Goal: Task Accomplishment & Management: Use online tool/utility

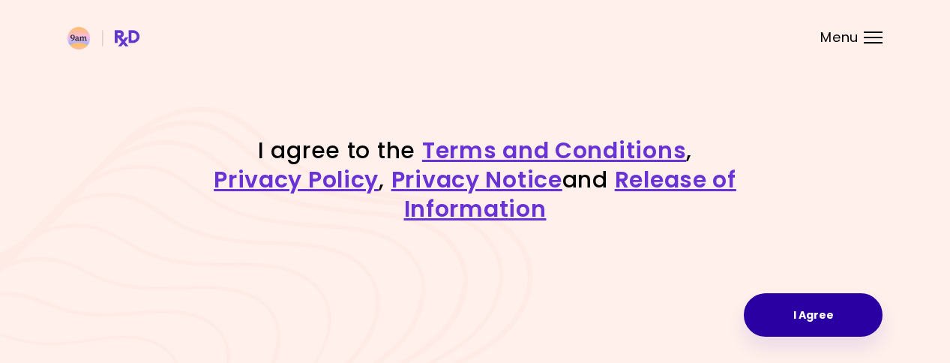
click at [823, 310] on button "I Agree" at bounding box center [813, 314] width 139 height 43
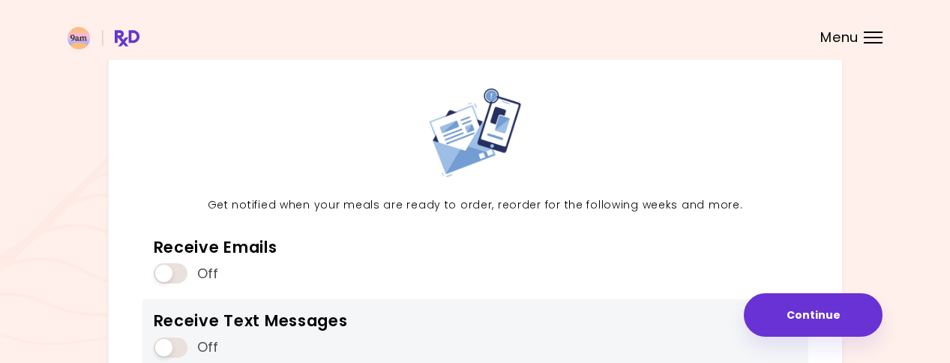
scroll to position [36, 0]
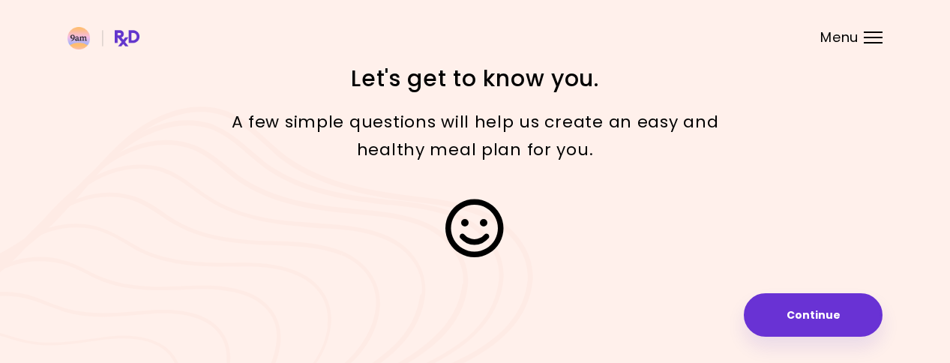
scroll to position [18, 0]
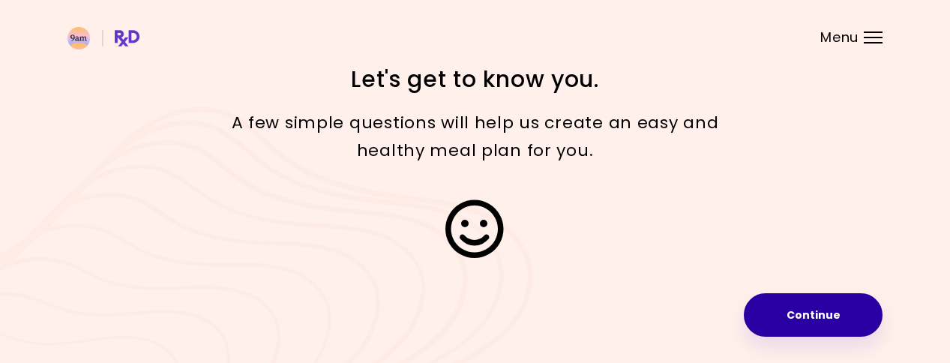
click at [840, 313] on button "Continue" at bounding box center [813, 314] width 139 height 43
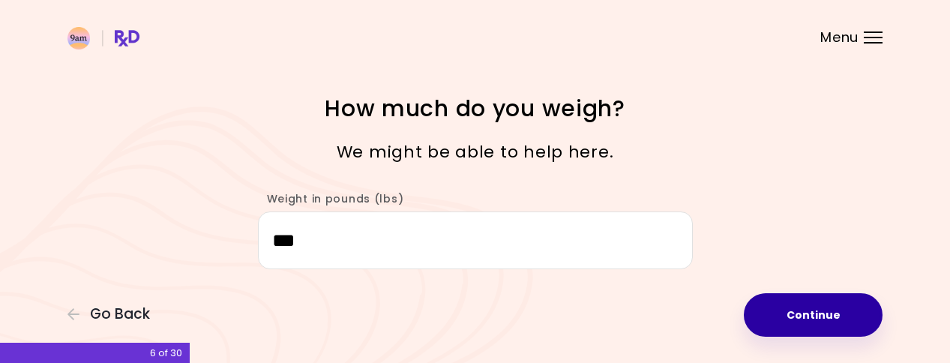
click at [826, 302] on button "Continue" at bounding box center [813, 314] width 139 height 43
select select "****"
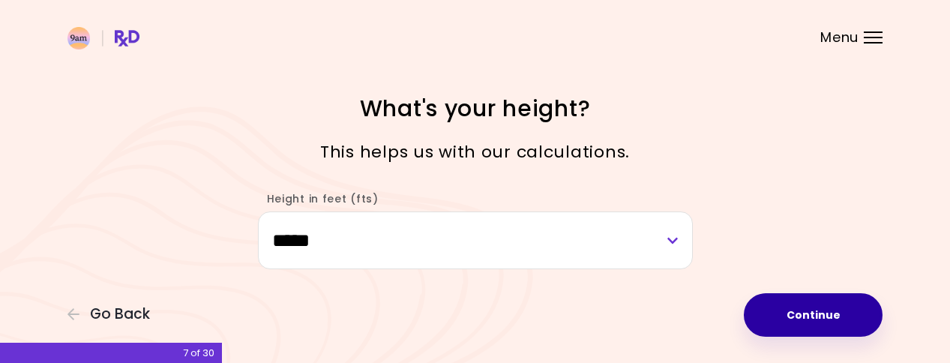
click at [826, 302] on button "Continue" at bounding box center [813, 314] width 139 height 43
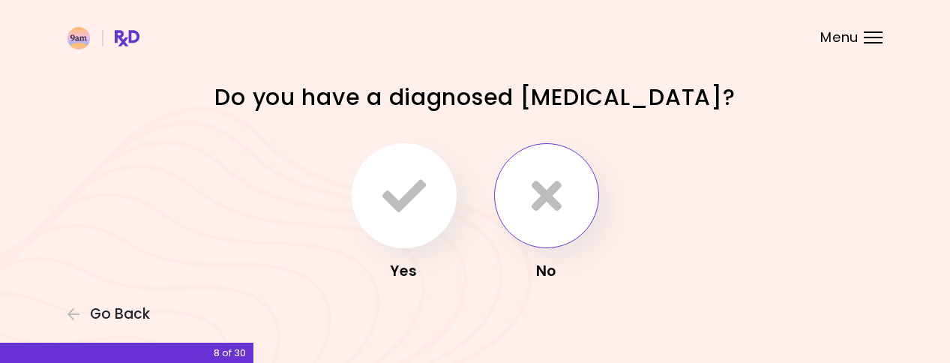
click at [565, 205] on button "button" at bounding box center [546, 195] width 105 height 105
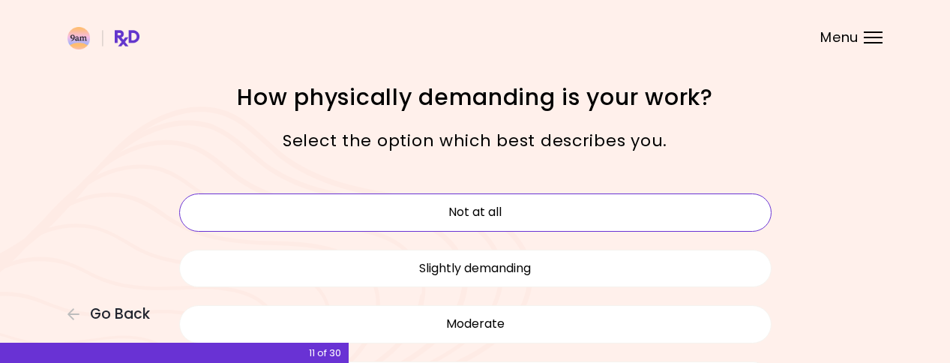
click at [560, 212] on button "Not at all" at bounding box center [475, 211] width 592 height 37
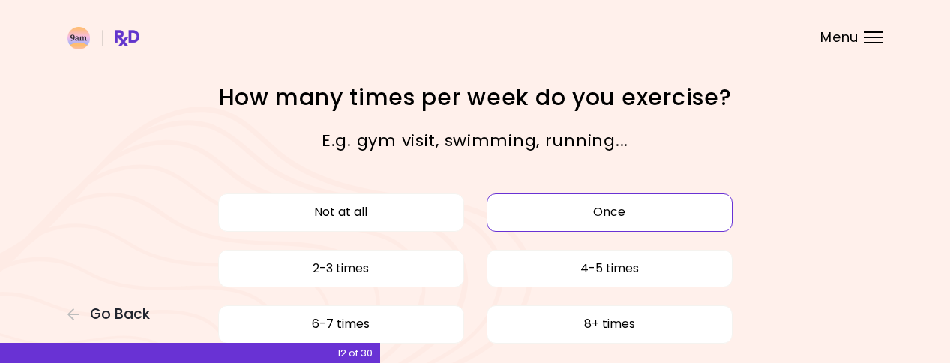
click at [552, 214] on button "Once" at bounding box center [610, 211] width 246 height 37
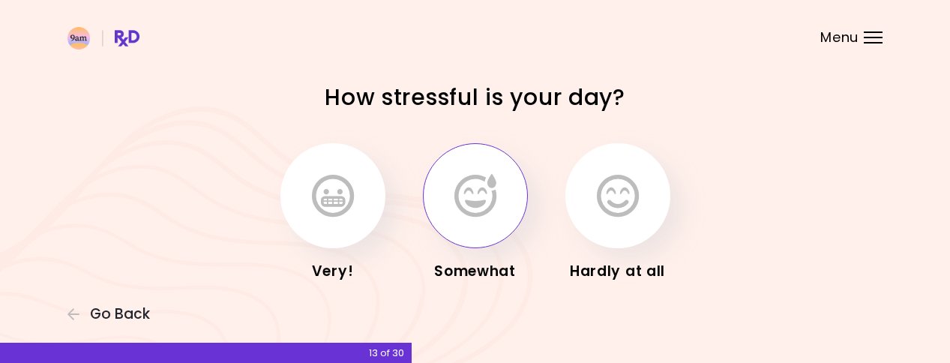
click at [491, 193] on icon "button" at bounding box center [475, 195] width 42 height 43
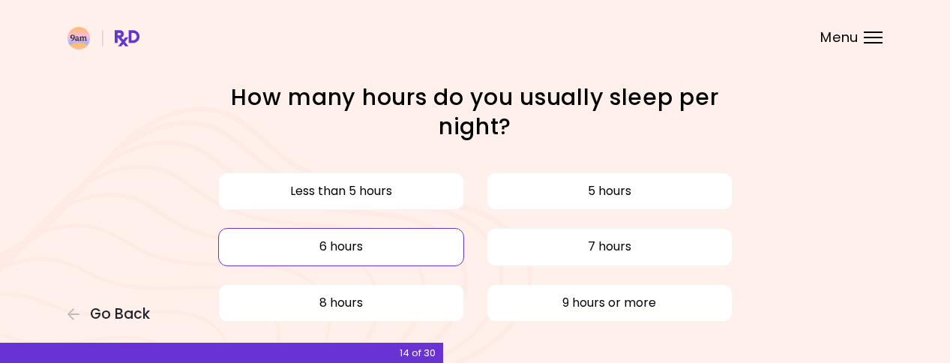
click at [417, 239] on button "6 hours" at bounding box center [341, 246] width 246 height 37
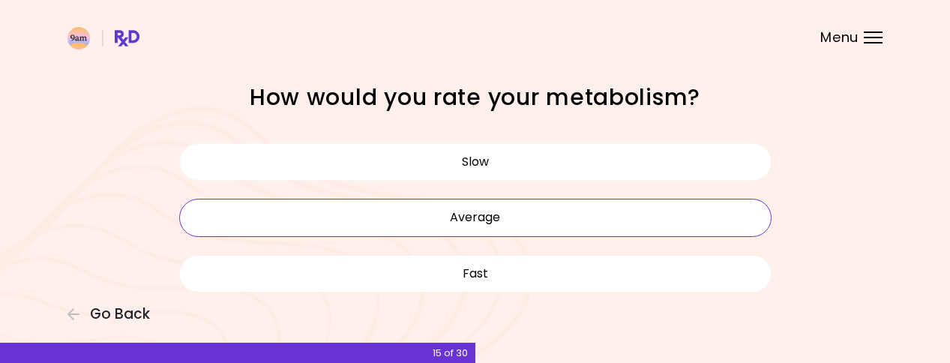
click at [436, 227] on button "Average" at bounding box center [475, 217] width 592 height 37
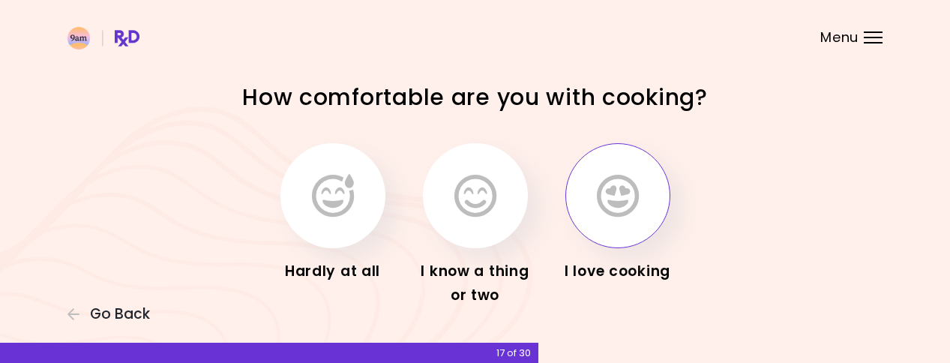
click at [608, 205] on icon "button" at bounding box center [618, 195] width 42 height 43
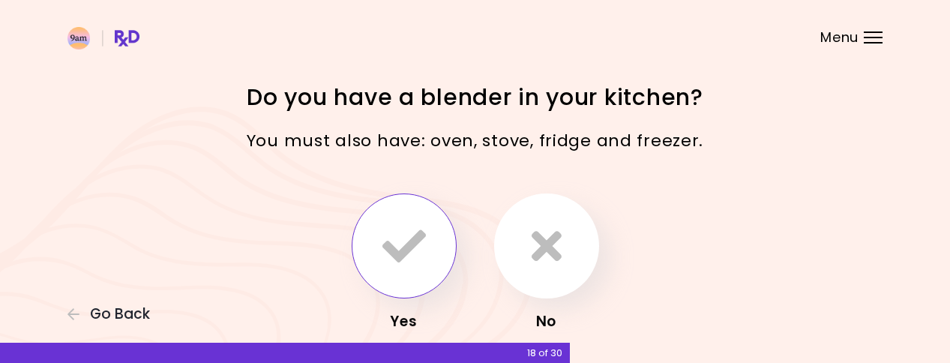
click at [419, 243] on icon "button" at bounding box center [403, 245] width 43 height 43
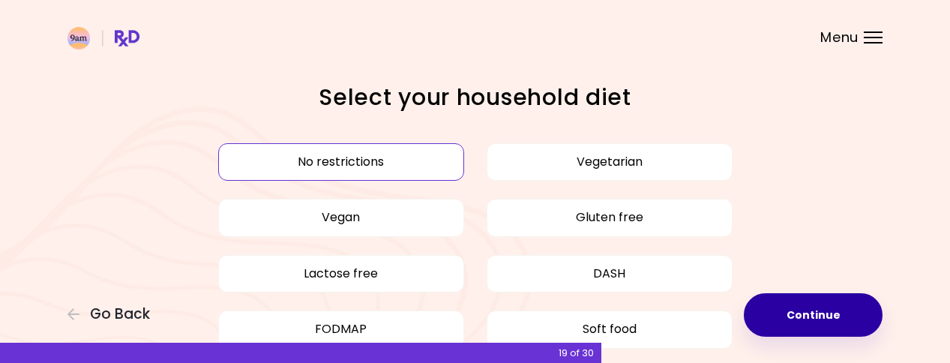
click at [837, 310] on button "Continue" at bounding box center [813, 314] width 139 height 43
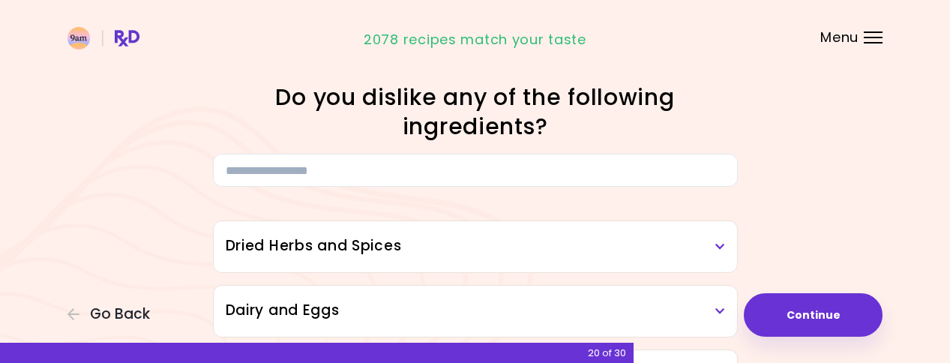
click at [696, 244] on h3 "Dried Herbs and Spices" at bounding box center [475, 246] width 499 height 22
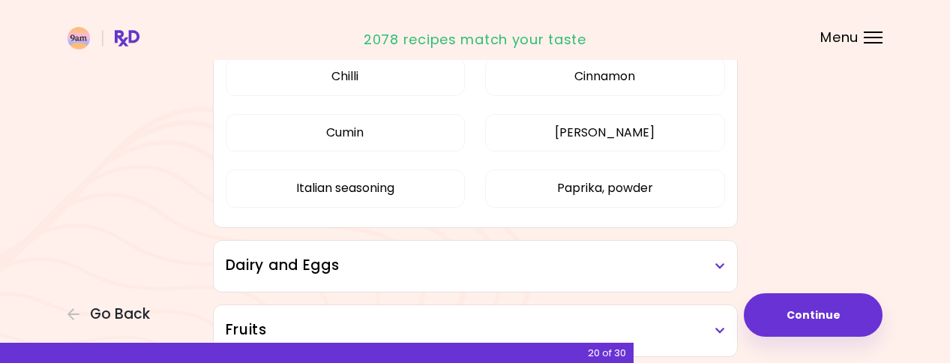
scroll to position [280, 0]
click at [712, 254] on h3 "Dairy and Eggs" at bounding box center [475, 265] width 499 height 22
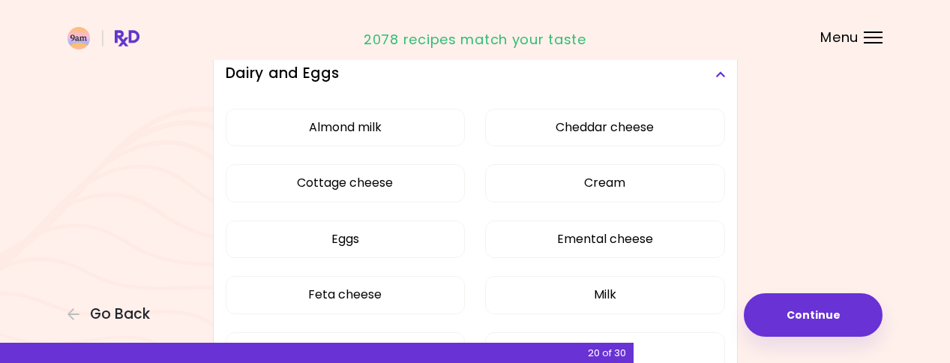
scroll to position [472, 0]
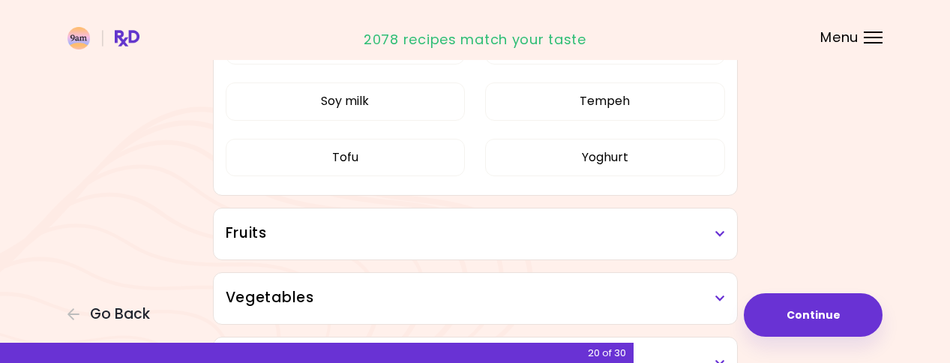
click at [681, 235] on h3 "Fruits" at bounding box center [475, 234] width 499 height 22
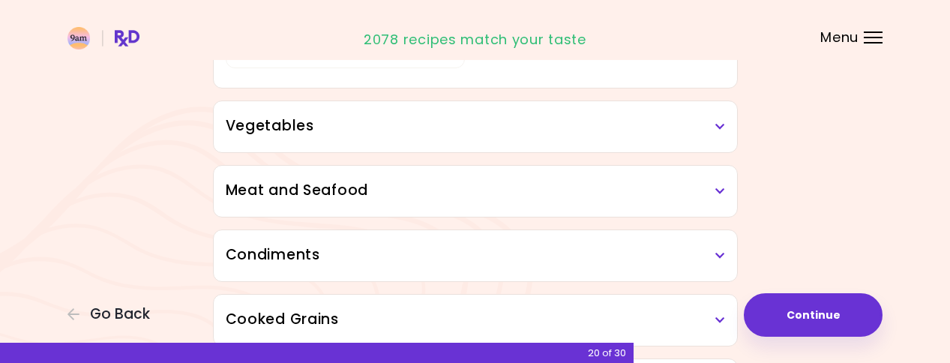
scroll to position [1347, 0]
click at [652, 112] on div "Vegetables" at bounding box center [475, 127] width 523 height 51
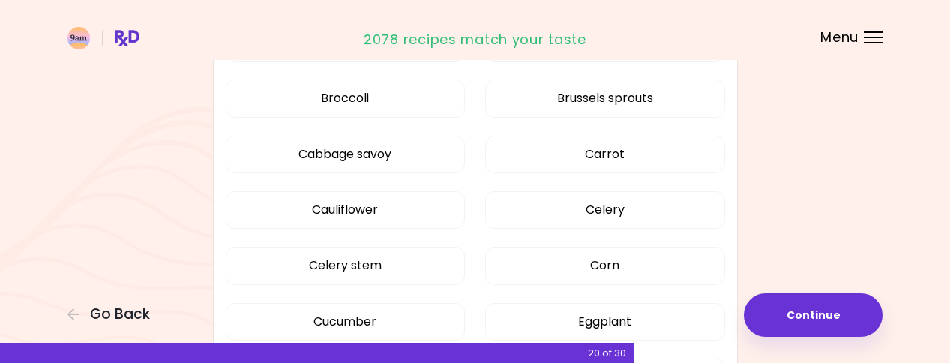
scroll to position [1598, 0]
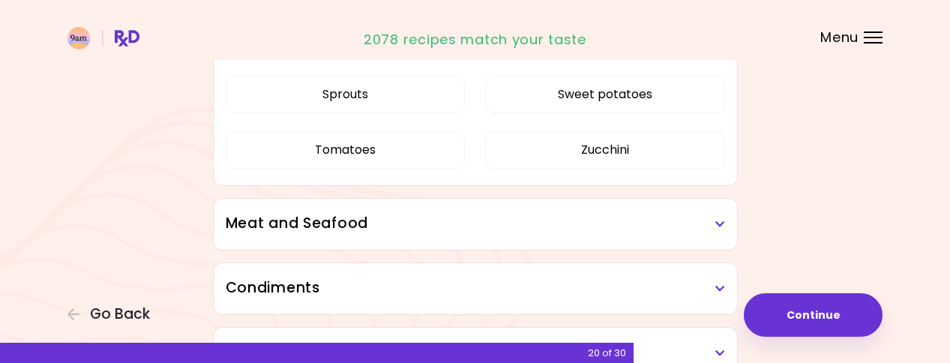
click at [570, 232] on h3 "Meat and Seafood" at bounding box center [475, 224] width 499 height 22
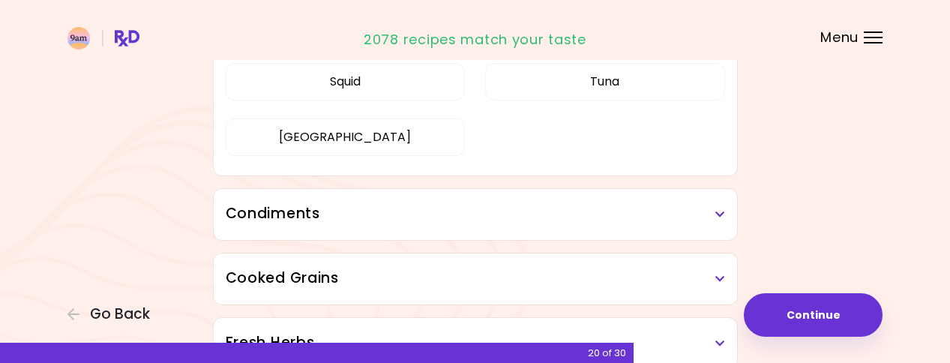
click at [570, 232] on div "Condiments" at bounding box center [475, 214] width 523 height 51
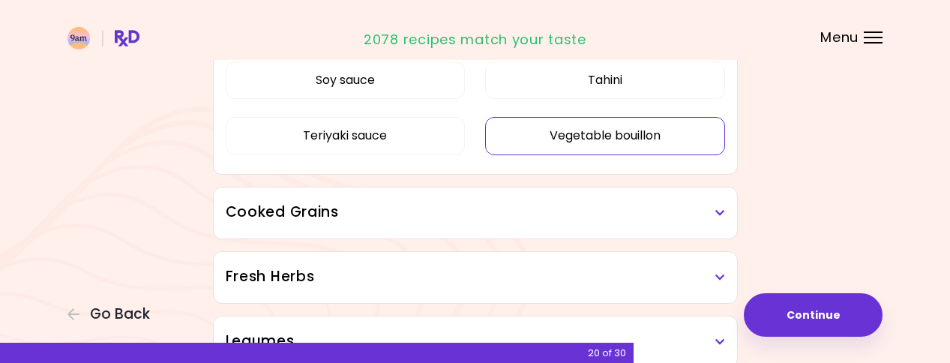
scroll to position [3108, 0]
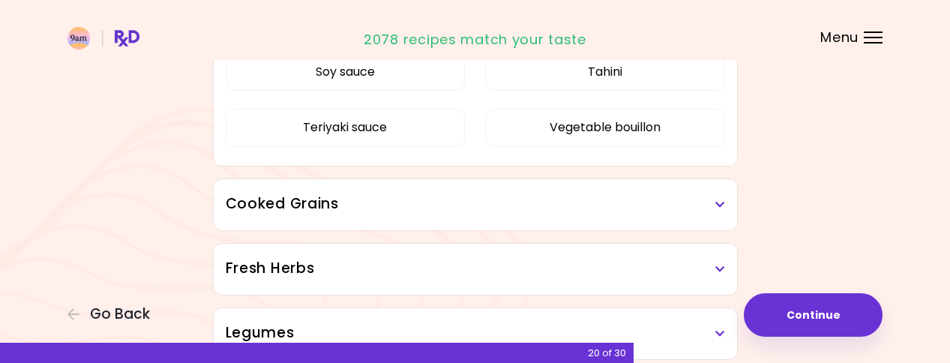
click at [570, 215] on div "Cooked Grains" at bounding box center [475, 204] width 523 height 51
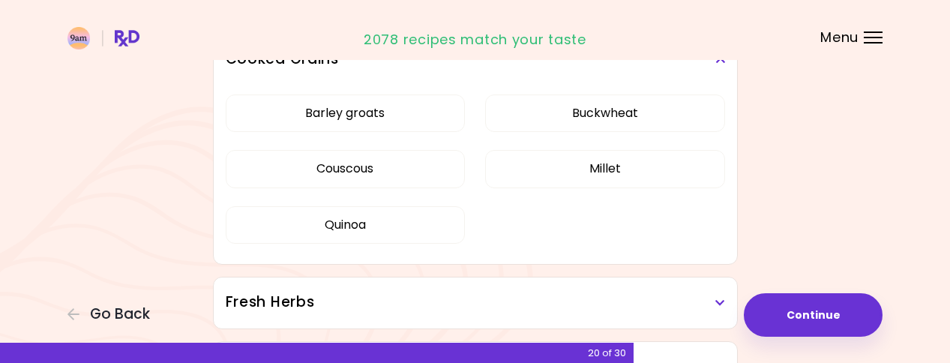
scroll to position [3261, 0]
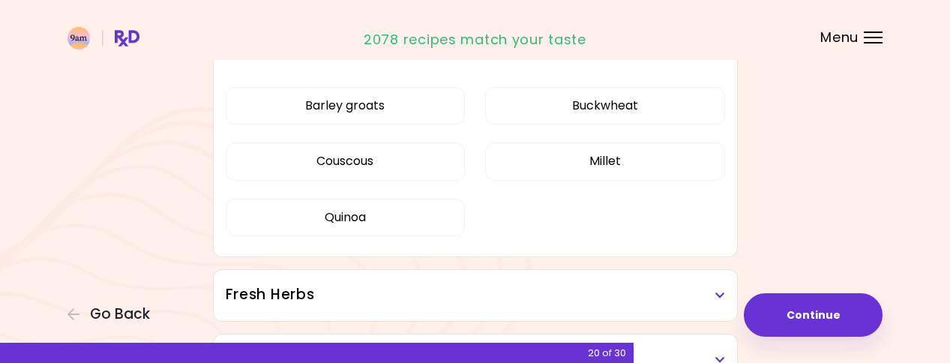
click at [550, 283] on div "Fresh Herbs" at bounding box center [475, 295] width 523 height 51
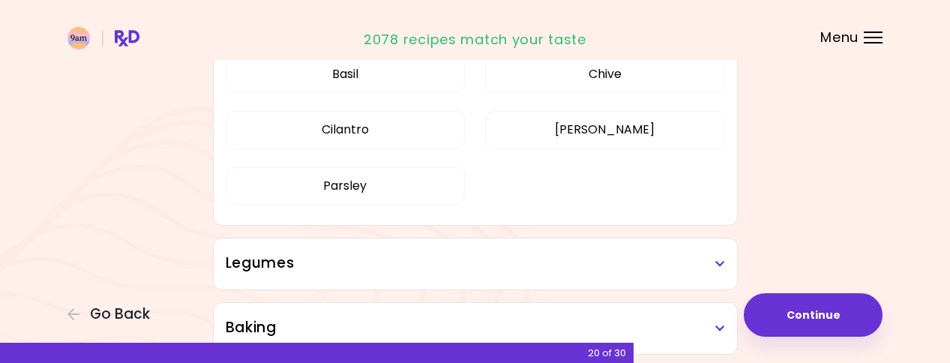
click at [550, 283] on div "Legumes" at bounding box center [475, 263] width 523 height 51
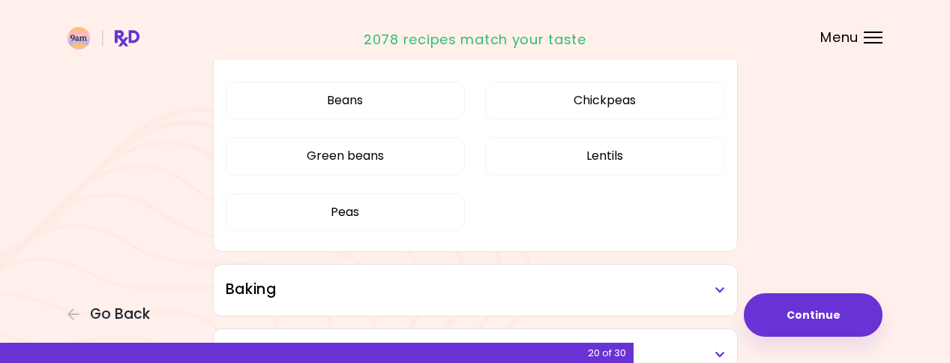
click at [550, 283] on h3 "Baking" at bounding box center [475, 290] width 499 height 22
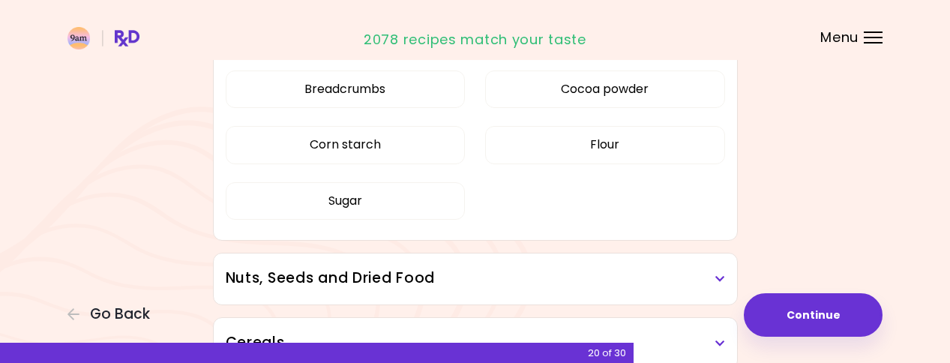
click at [550, 283] on h3 "Nuts, Seeds and Dried Food" at bounding box center [475, 279] width 499 height 22
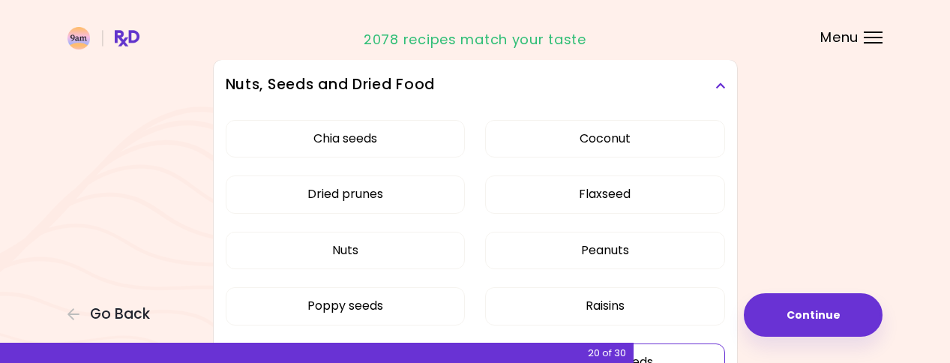
scroll to position [4192, 0]
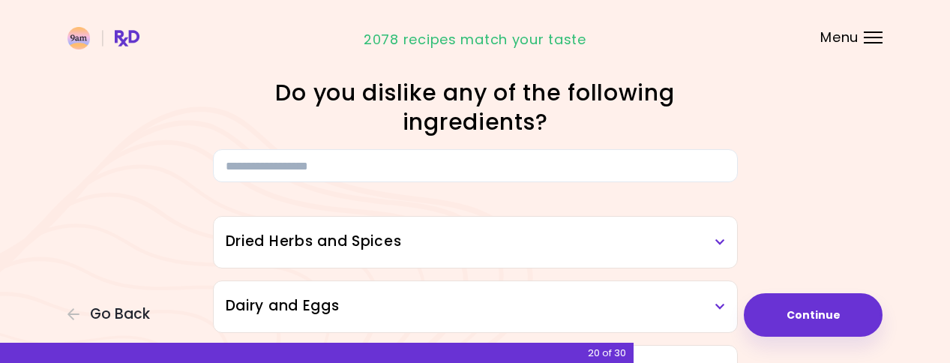
scroll to position [5, 0]
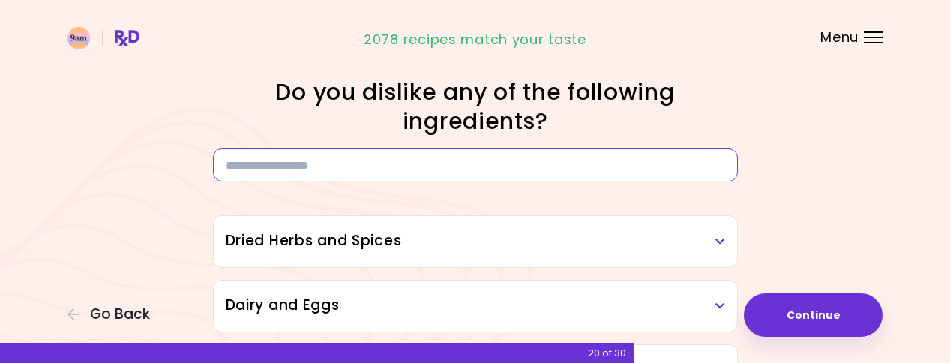
click at [419, 172] on input at bounding box center [475, 164] width 525 height 33
type input "*"
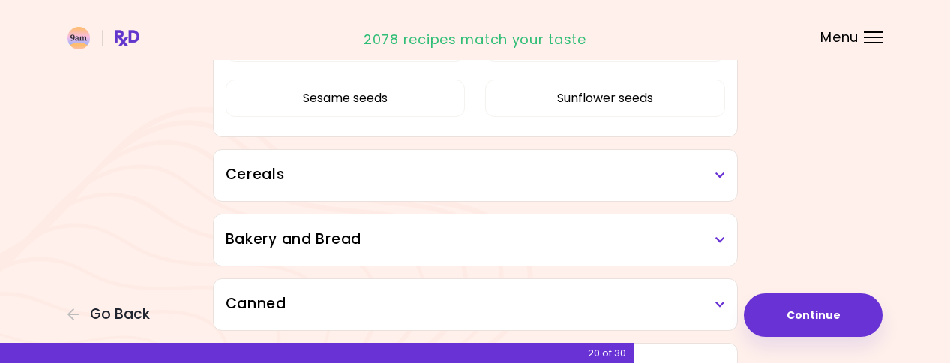
scroll to position [1041, 0]
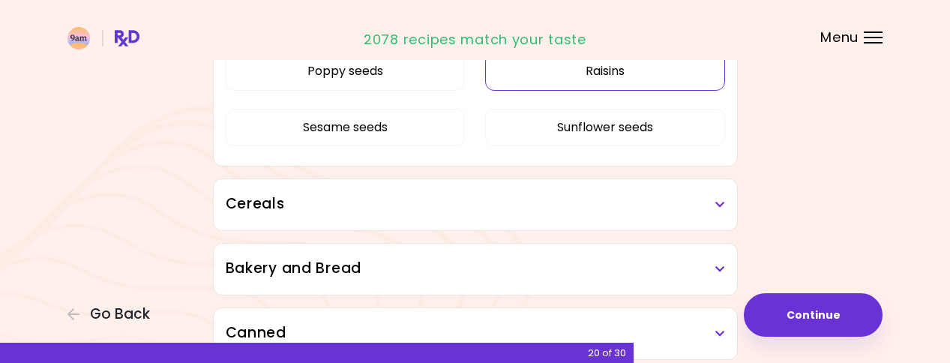
type input "*****"
click at [607, 81] on button "Raisins" at bounding box center [605, 70] width 240 height 37
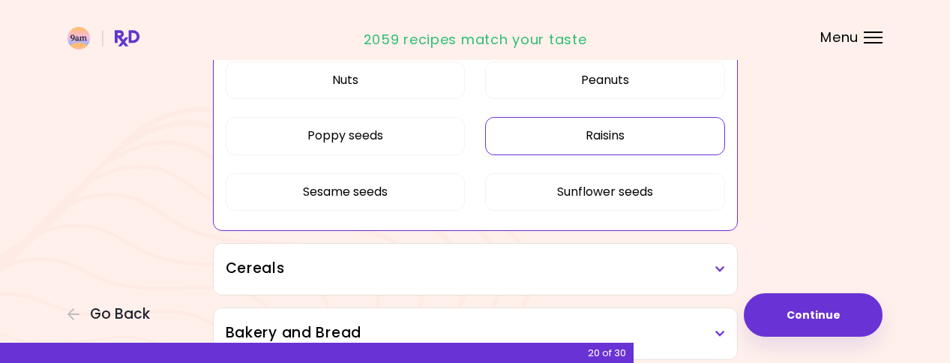
scroll to position [978, 0]
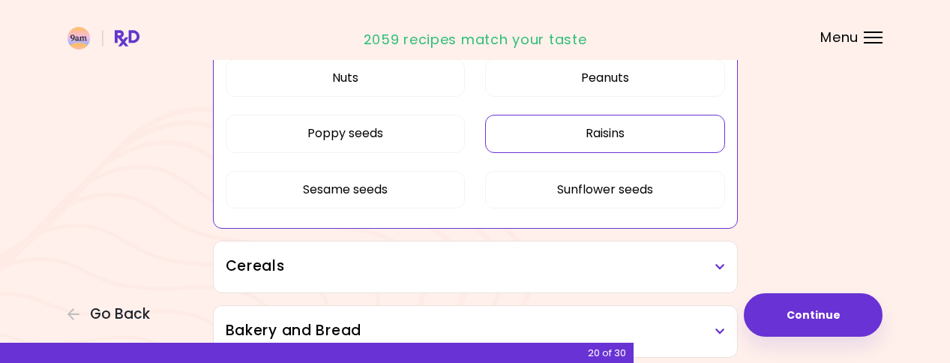
click at [548, 277] on div "Cereals" at bounding box center [475, 266] width 523 height 51
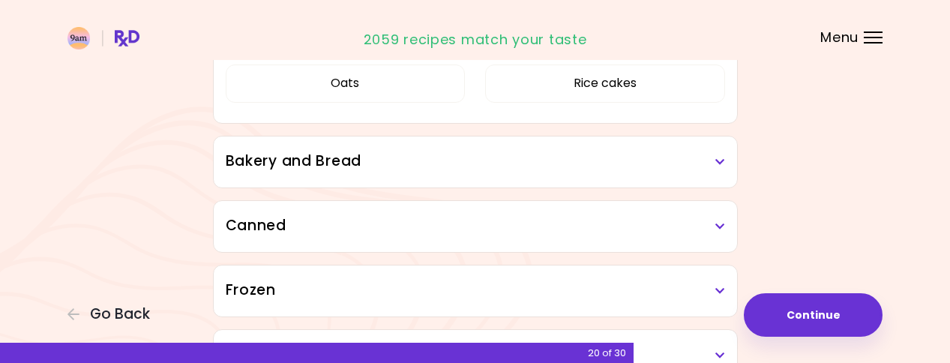
scroll to position [1272, 0]
click at [520, 166] on h3 "Bakery and Bread" at bounding box center [475, 160] width 499 height 22
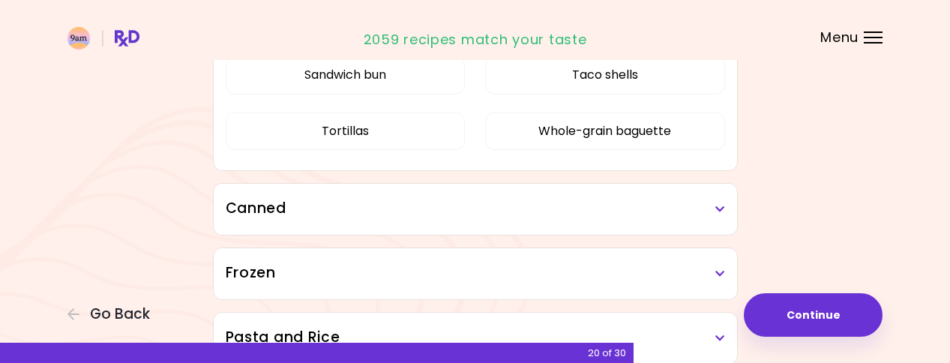
scroll to position [1469, 0]
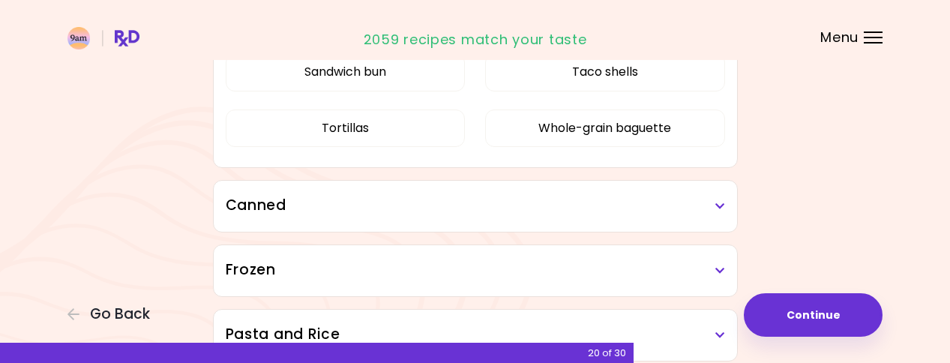
click at [515, 193] on div "Canned" at bounding box center [475, 206] width 523 height 51
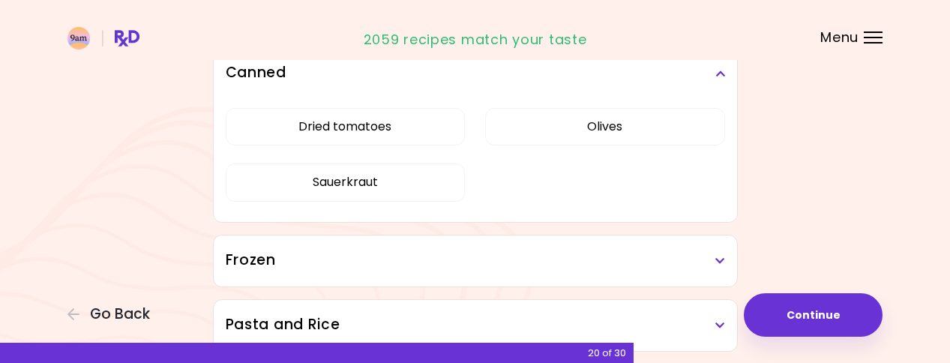
scroll to position [1603, 0]
click at [507, 266] on h3 "Frozen" at bounding box center [475, 260] width 499 height 22
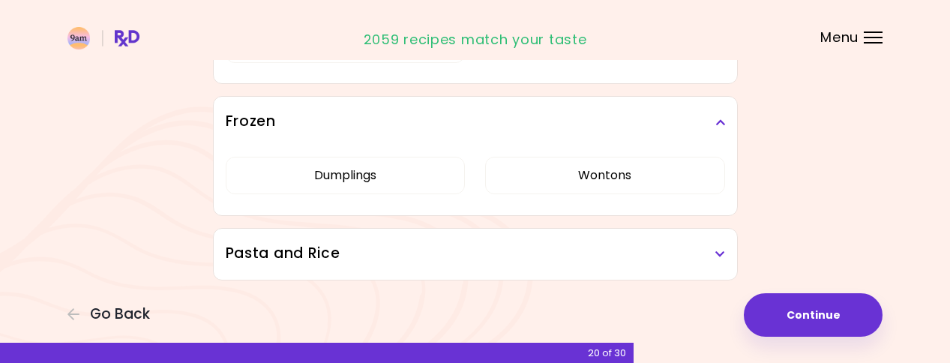
click at [503, 264] on div "Pasta and Rice" at bounding box center [475, 254] width 523 height 51
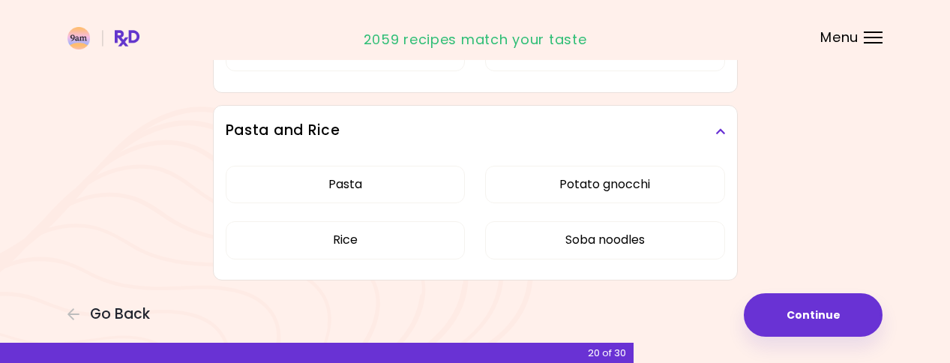
scroll to position [1864, 0]
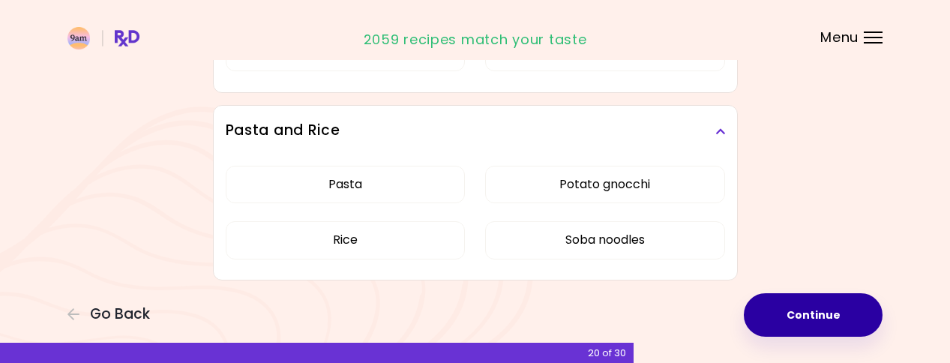
click at [779, 309] on button "Continue" at bounding box center [813, 314] width 139 height 43
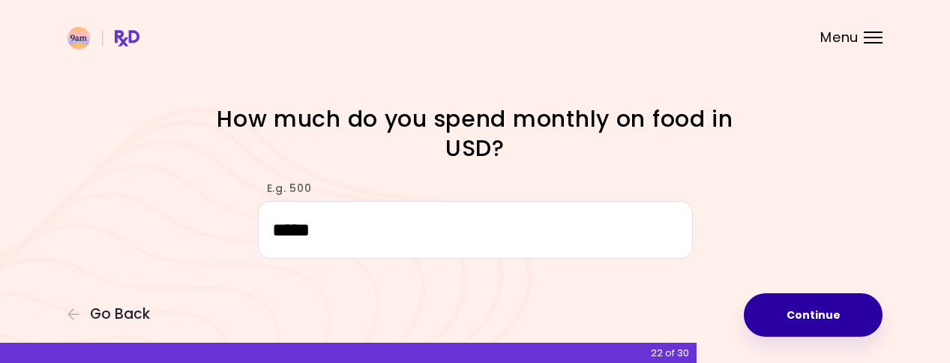
click at [837, 305] on button "Continue" at bounding box center [813, 314] width 139 height 43
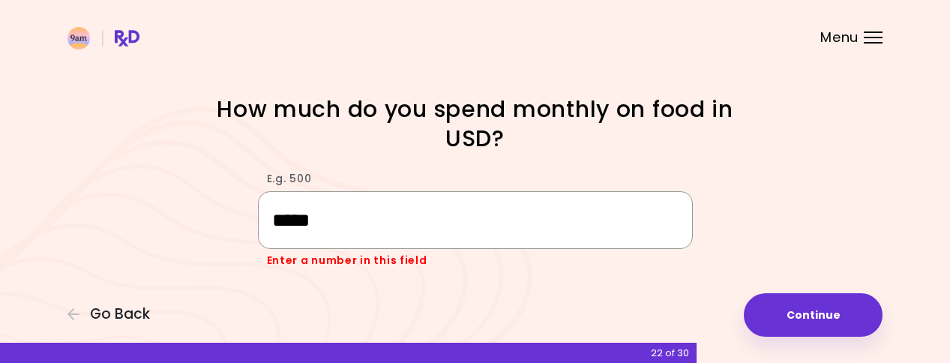
click at [285, 225] on input "*****" at bounding box center [475, 220] width 435 height 58
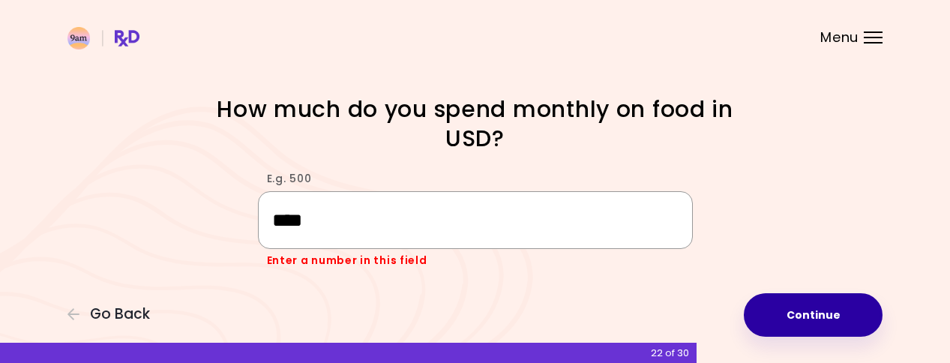
type input "****"
click at [852, 307] on button "Continue" at bounding box center [813, 314] width 139 height 43
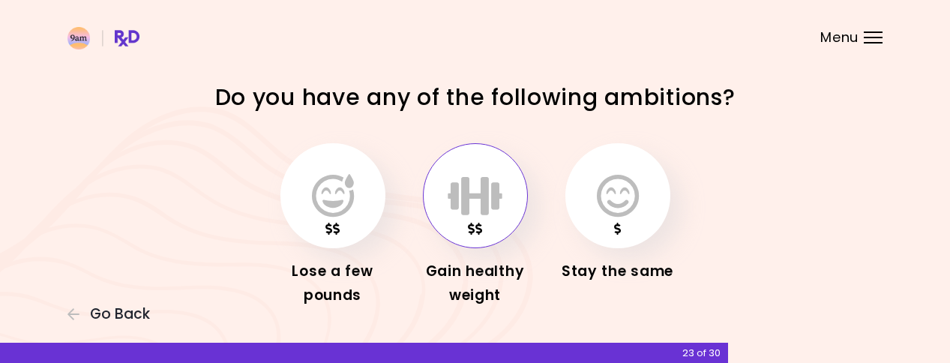
click at [526, 203] on button "button" at bounding box center [475, 195] width 105 height 105
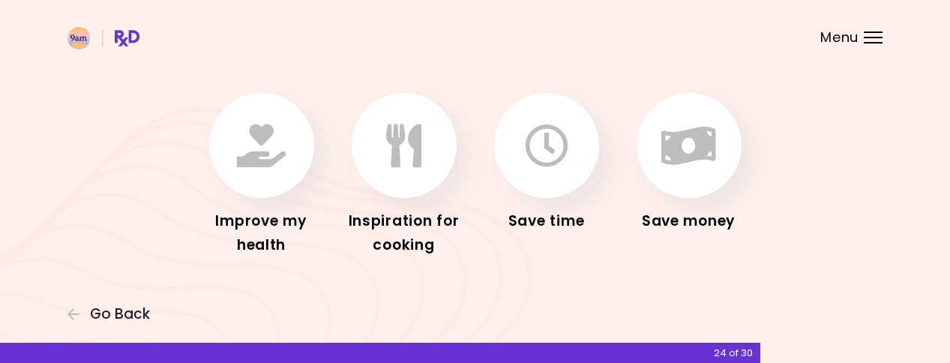
scroll to position [82, 0]
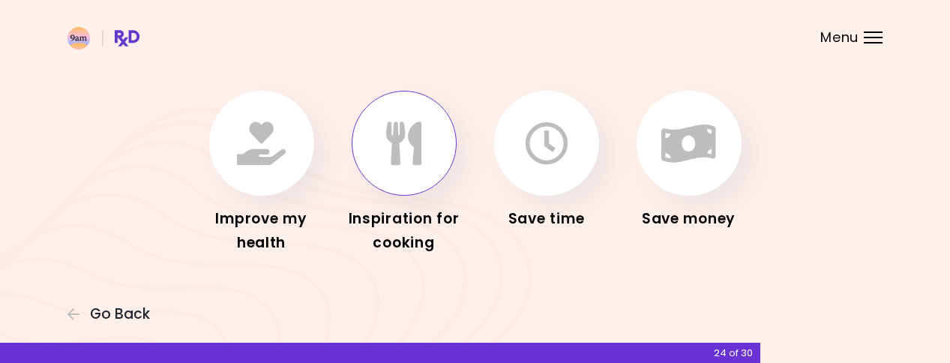
click at [397, 155] on icon "button" at bounding box center [403, 142] width 35 height 43
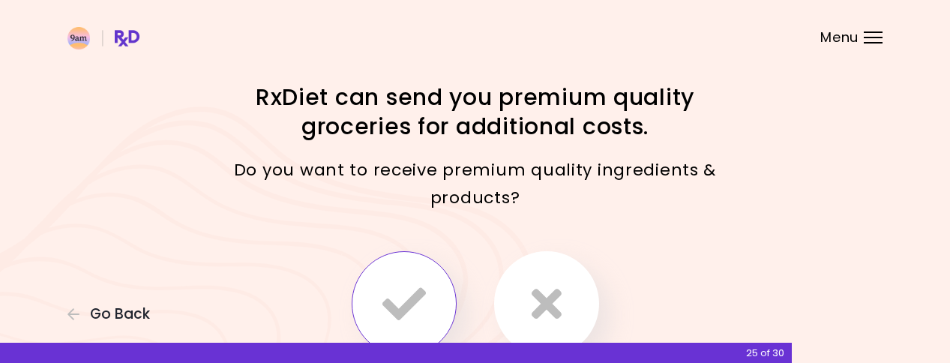
click at [407, 296] on icon "button" at bounding box center [403, 303] width 43 height 43
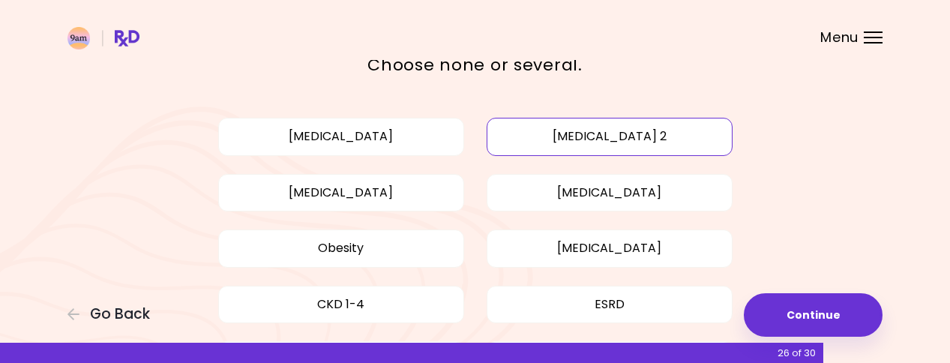
scroll to position [73, 0]
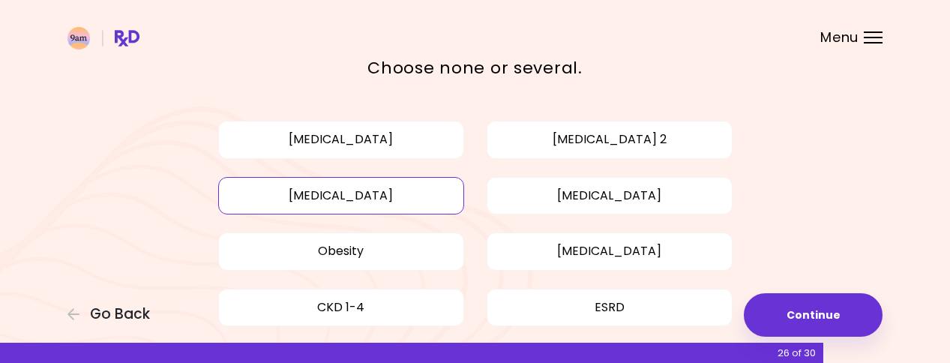
click at [408, 201] on button "High blood pressure" at bounding box center [341, 195] width 246 height 37
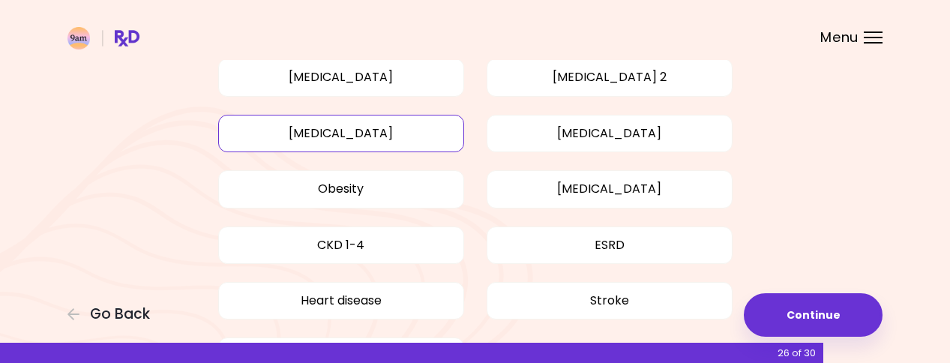
scroll to position [142, 0]
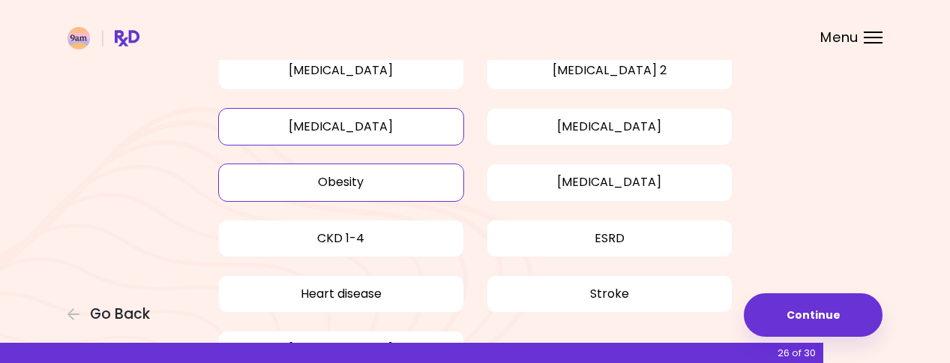
click at [433, 179] on button "Obesity" at bounding box center [341, 181] width 246 height 37
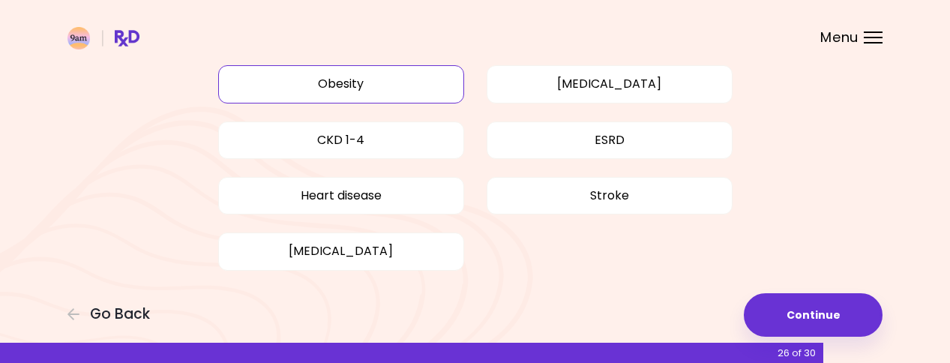
scroll to position [242, 0]
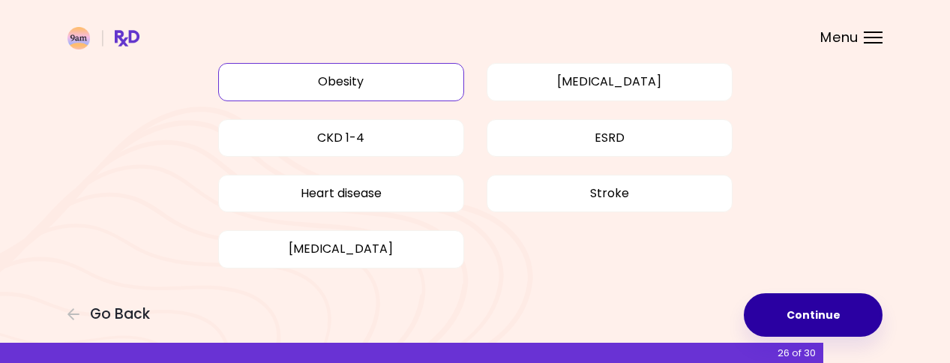
click at [827, 319] on button "Continue" at bounding box center [813, 314] width 139 height 43
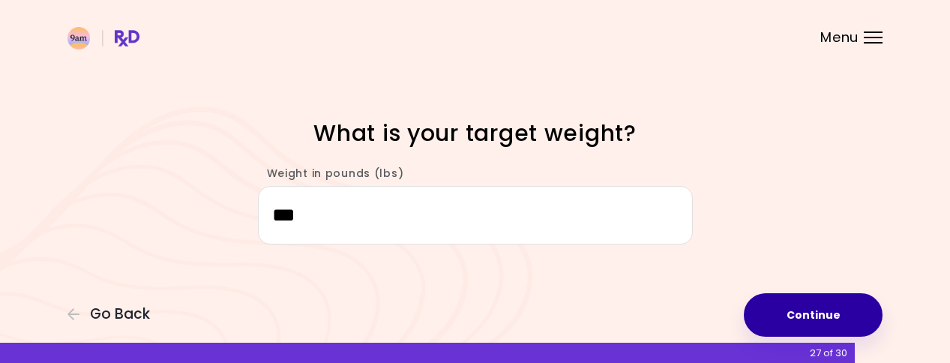
type input "***"
click at [848, 304] on button "Continue" at bounding box center [813, 314] width 139 height 43
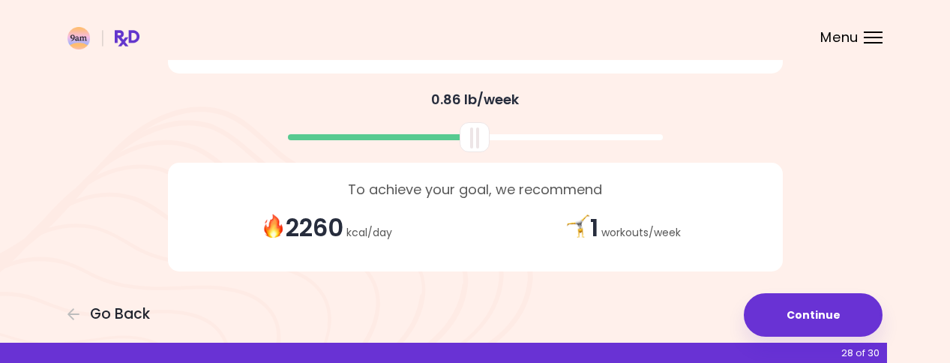
scroll to position [410, 0]
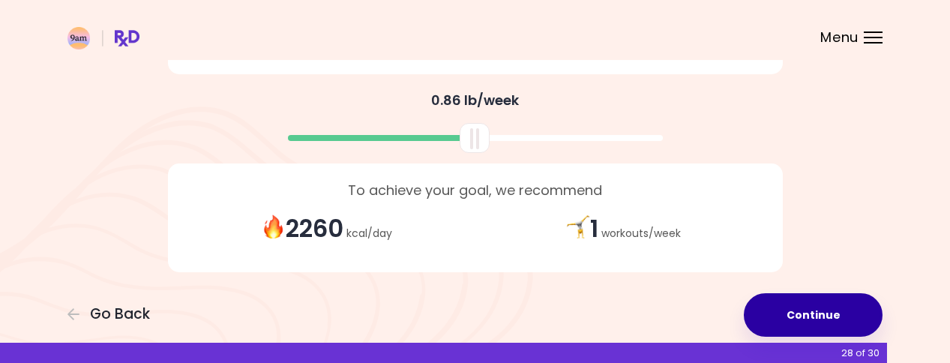
click at [838, 314] on button "Continue" at bounding box center [813, 314] width 139 height 43
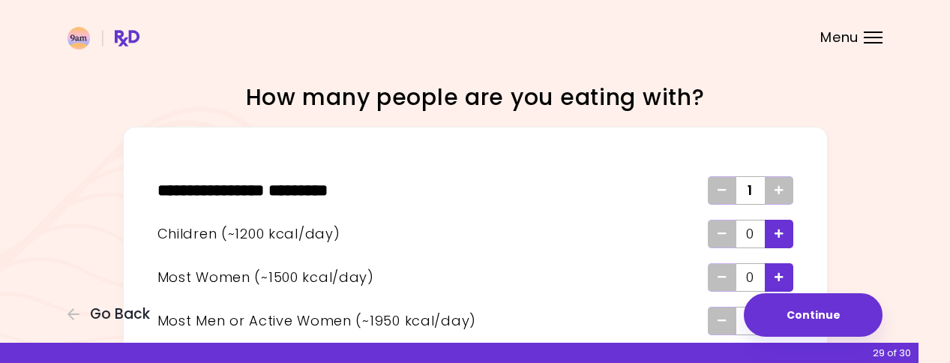
click at [783, 193] on icon "Add" at bounding box center [778, 190] width 9 height 10
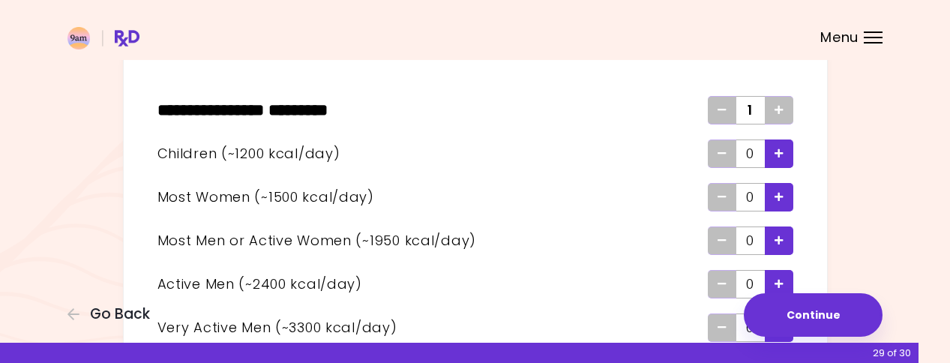
scroll to position [84, 0]
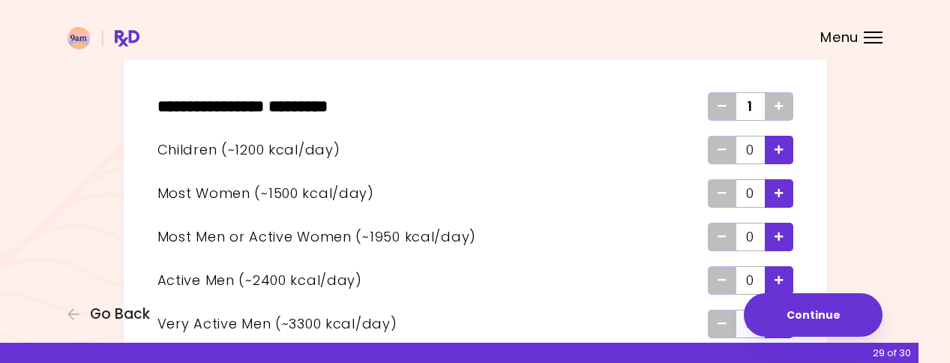
click at [779, 239] on icon "Add - Man or Active Woman" at bounding box center [778, 237] width 9 height 10
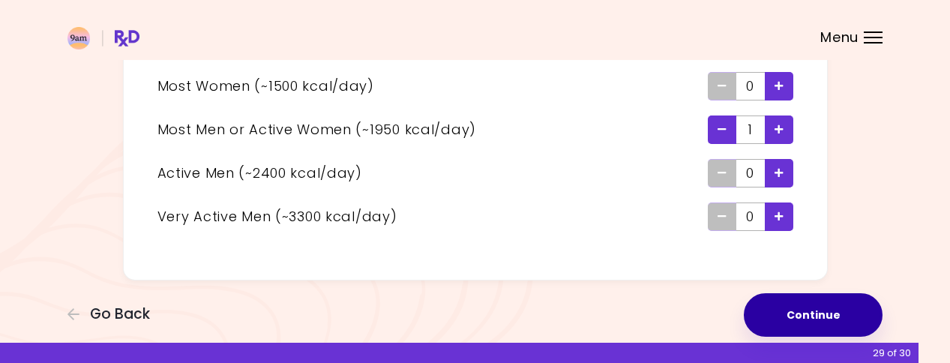
scroll to position [191, 0]
click at [843, 310] on button "Continue" at bounding box center [813, 314] width 139 height 43
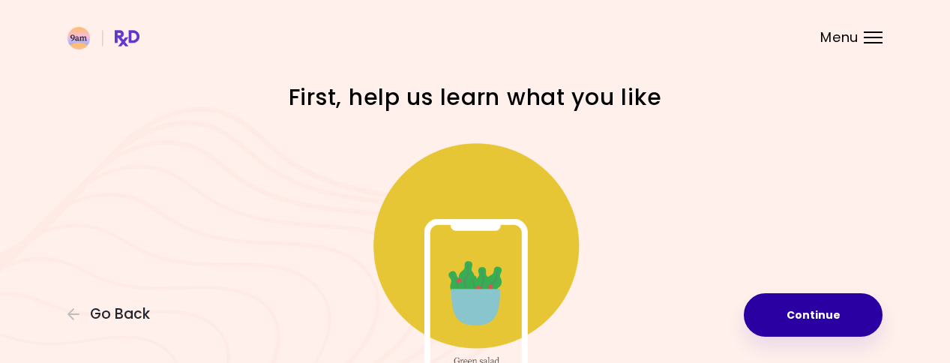
click at [843, 310] on button "Continue" at bounding box center [813, 314] width 139 height 43
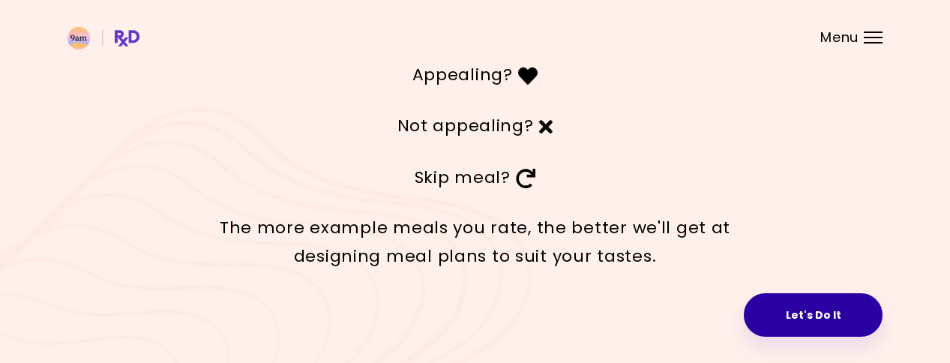
scroll to position [95, 0]
click at [804, 314] on button "Let's Do It" at bounding box center [813, 314] width 139 height 43
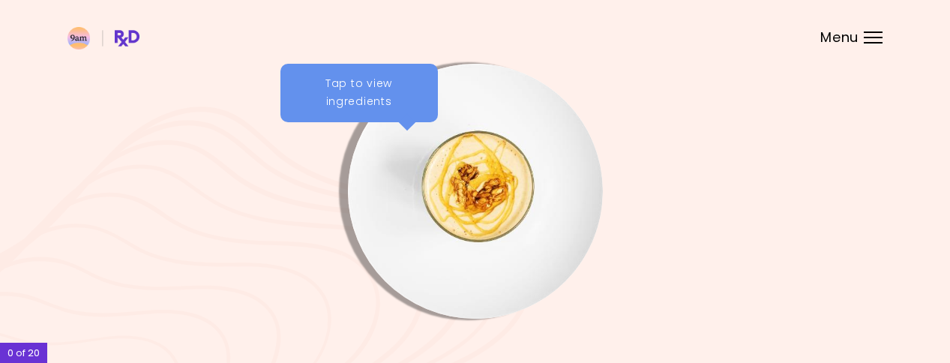
click at [494, 202] on img "Info - Coconut Smoothie" at bounding box center [475, 191] width 255 height 255
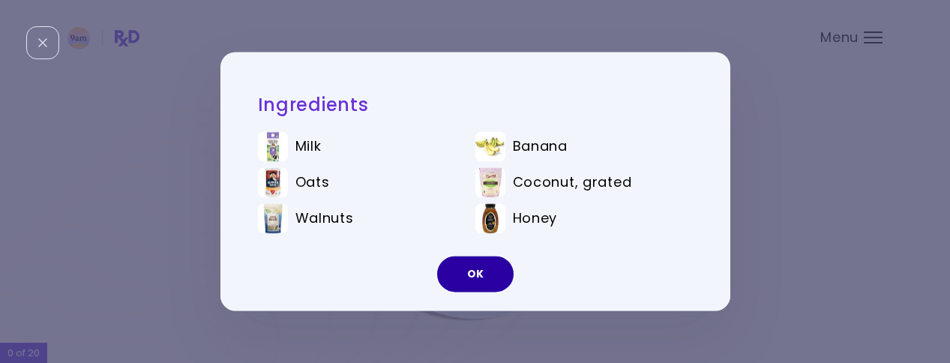
click at [487, 266] on button "OK" at bounding box center [475, 274] width 76 height 36
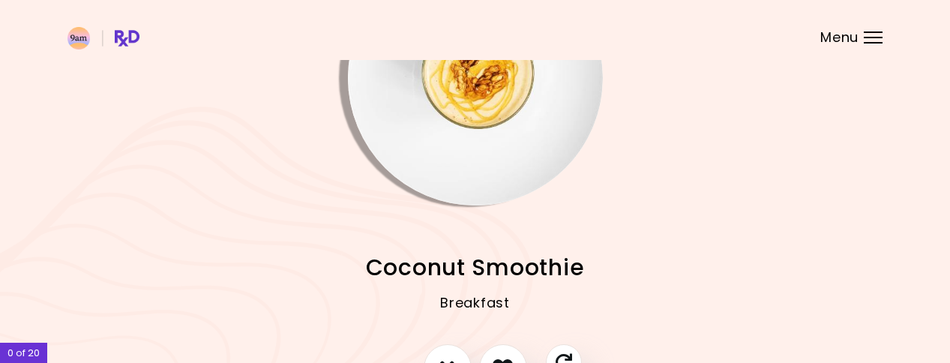
scroll to position [102, 0]
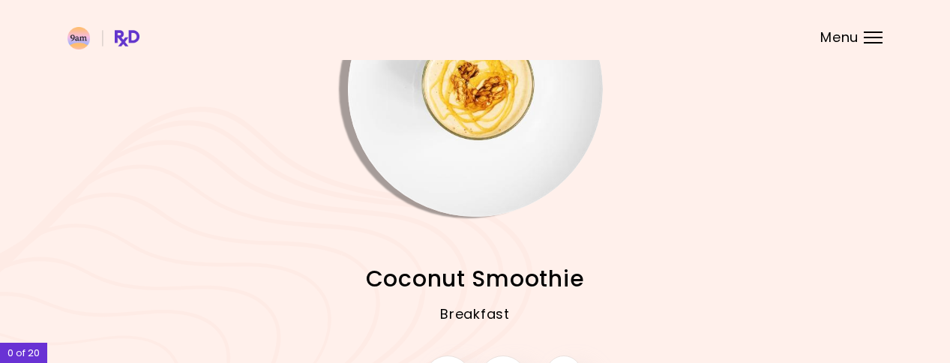
click at [469, 108] on img "Info - Coconut Smoothie" at bounding box center [475, 89] width 255 height 255
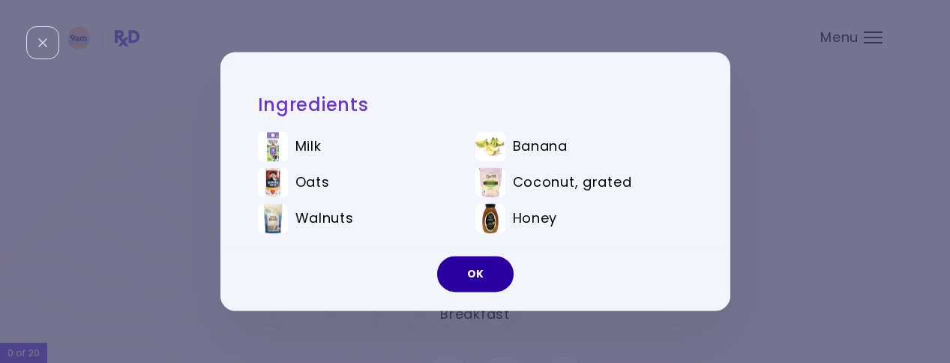
click at [474, 262] on button "OK" at bounding box center [475, 274] width 76 height 36
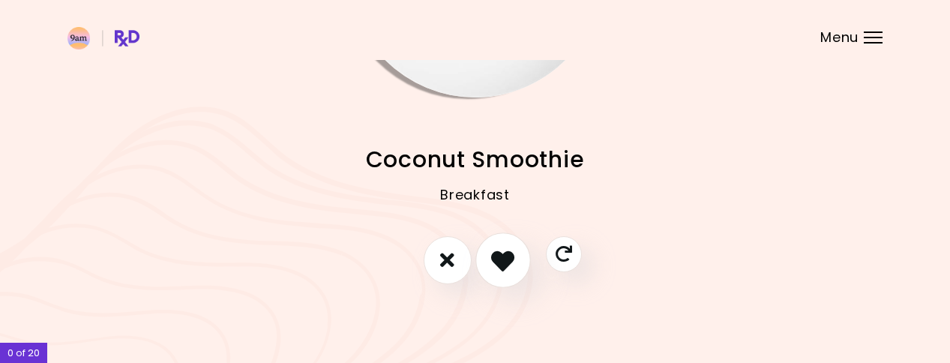
scroll to position [220, 0]
click at [492, 252] on icon "I like this recipe" at bounding box center [502, 260] width 23 height 23
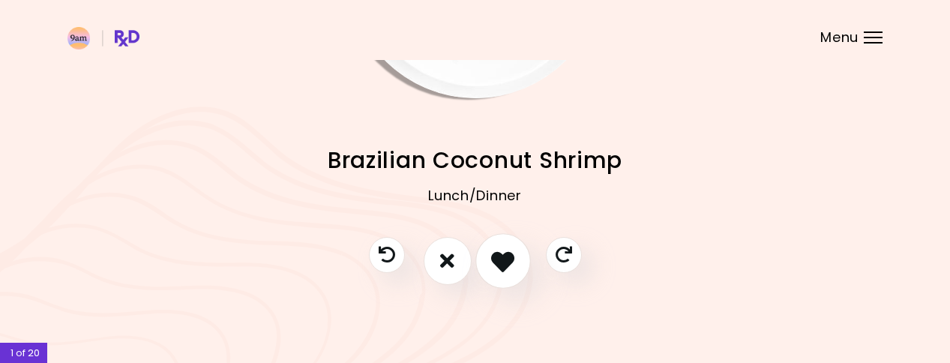
click at [504, 267] on icon "I like this recipe" at bounding box center [502, 260] width 23 height 23
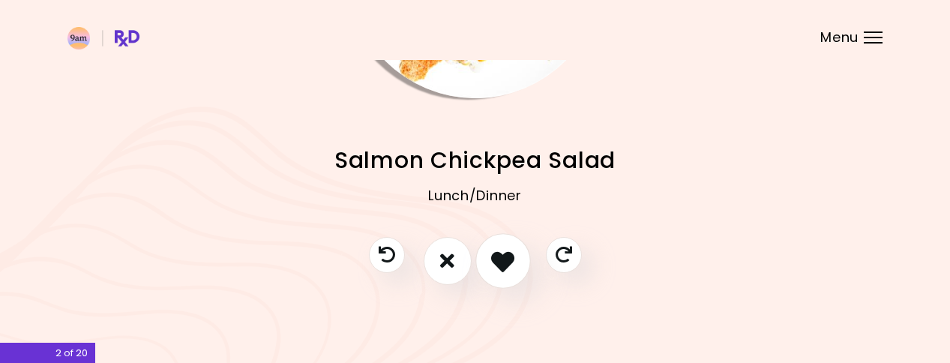
click at [508, 276] on button "I like this recipe" at bounding box center [502, 260] width 55 height 55
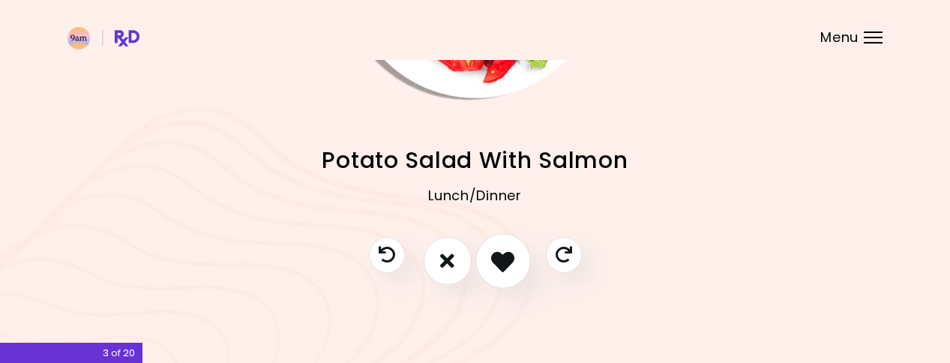
click at [511, 263] on icon "I like this recipe" at bounding box center [502, 260] width 23 height 23
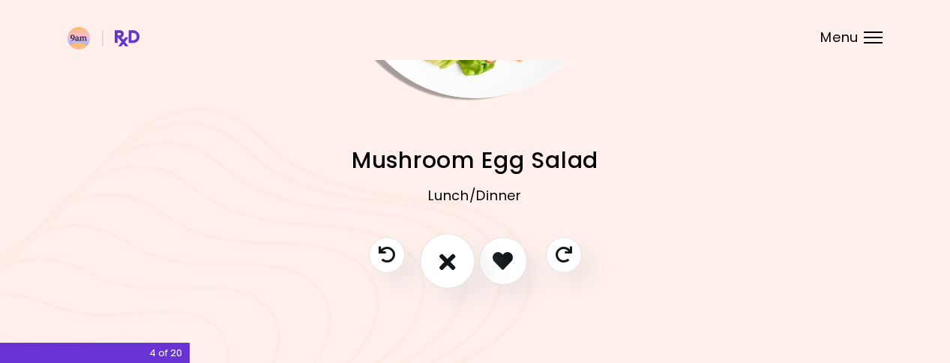
click at [463, 271] on button "I don't like this recipe" at bounding box center [447, 260] width 55 height 55
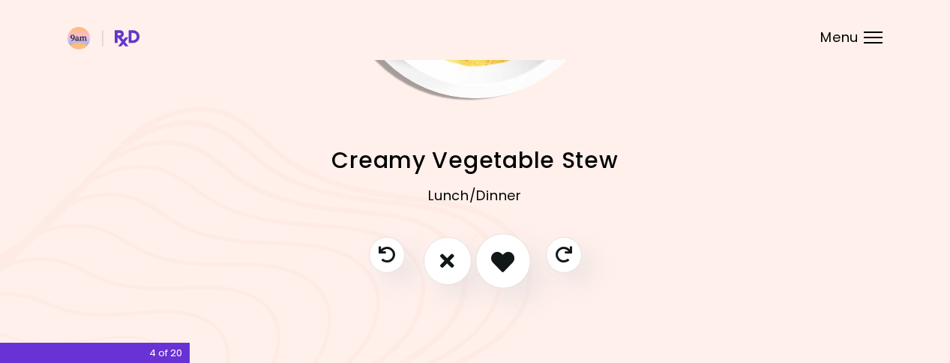
click at [511, 255] on icon "I like this recipe" at bounding box center [502, 260] width 23 height 23
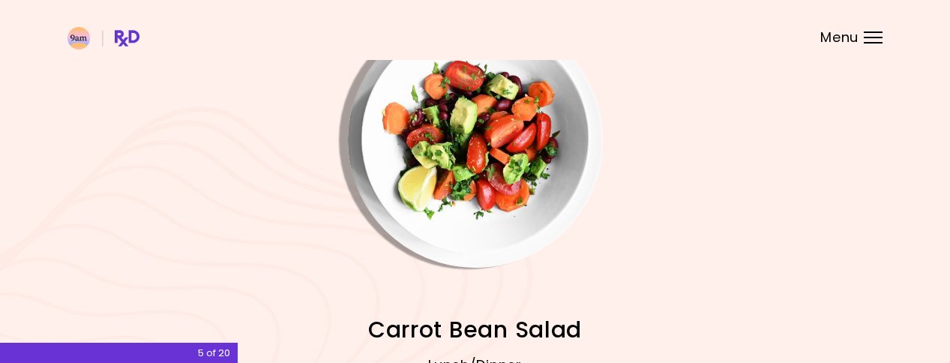
scroll to position [49, 0]
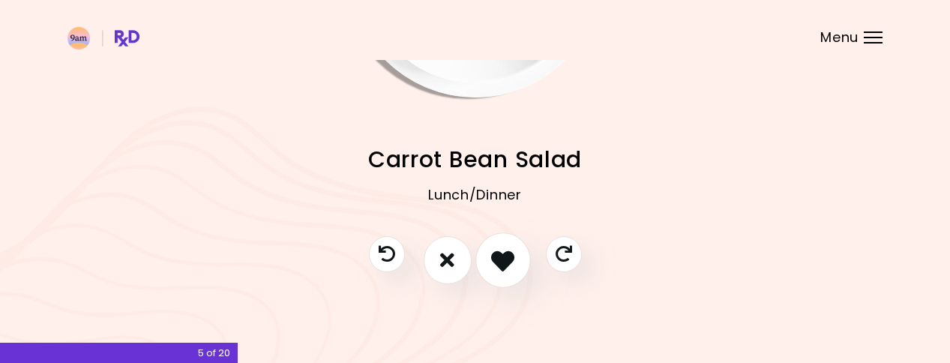
click at [510, 260] on icon "I like this recipe" at bounding box center [502, 259] width 23 height 23
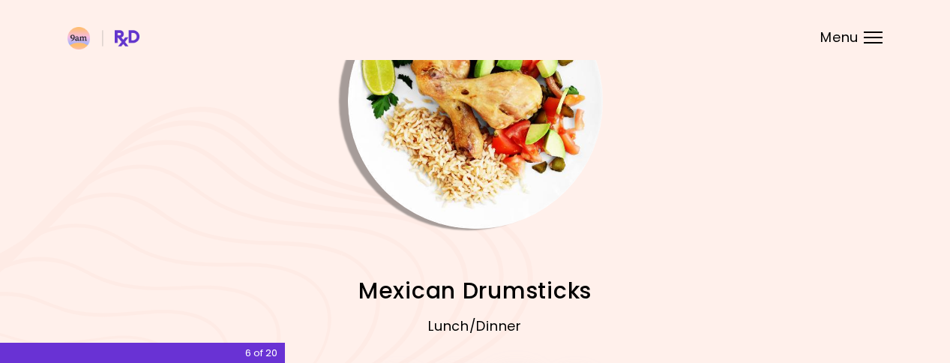
scroll to position [75, 0]
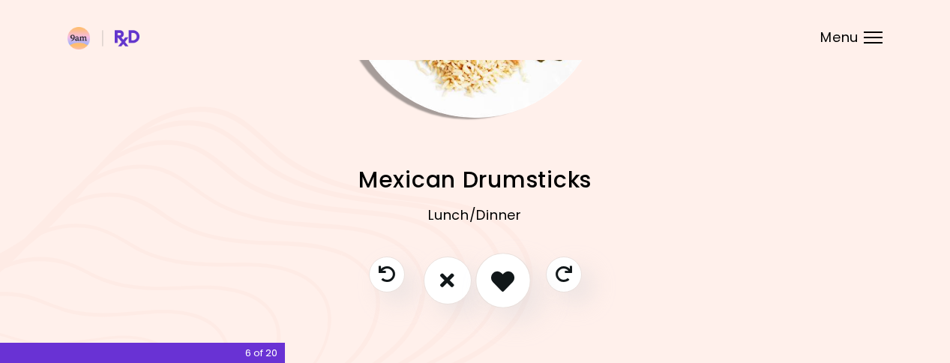
click at [510, 260] on button "I like this recipe" at bounding box center [502, 280] width 55 height 55
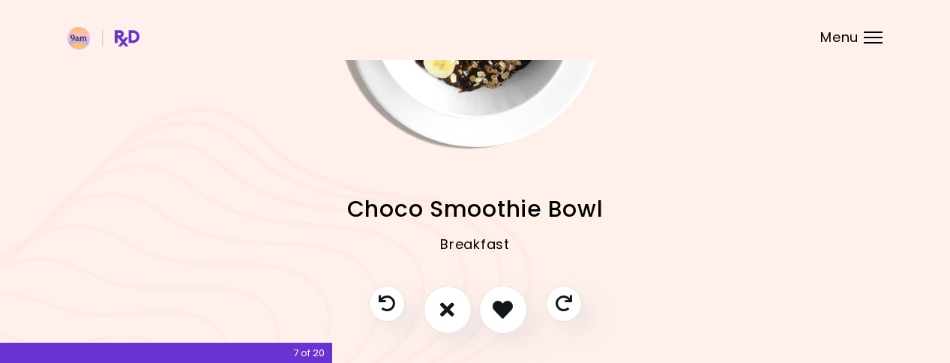
scroll to position [172, 0]
click at [454, 302] on icon "I don't like this recipe" at bounding box center [447, 308] width 16 height 23
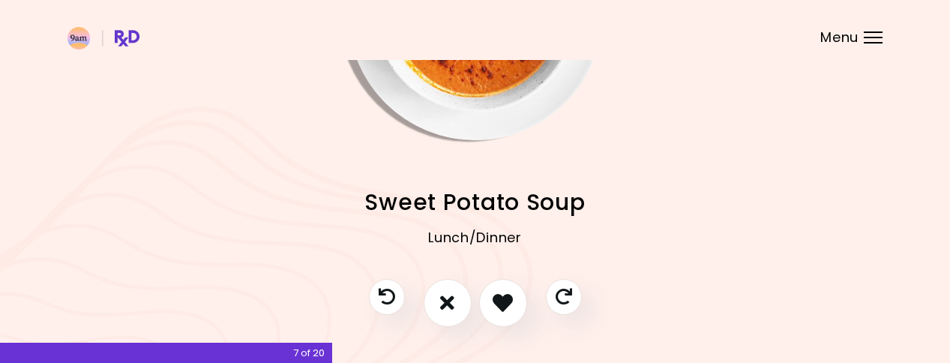
scroll to position [189, 0]
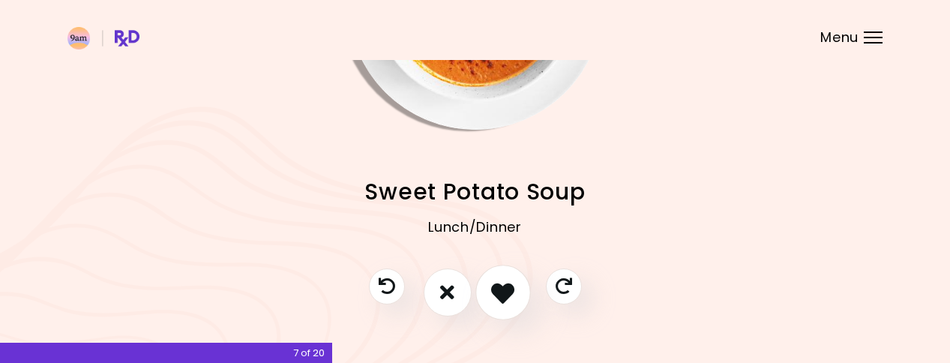
click at [511, 291] on icon "I like this recipe" at bounding box center [502, 291] width 23 height 23
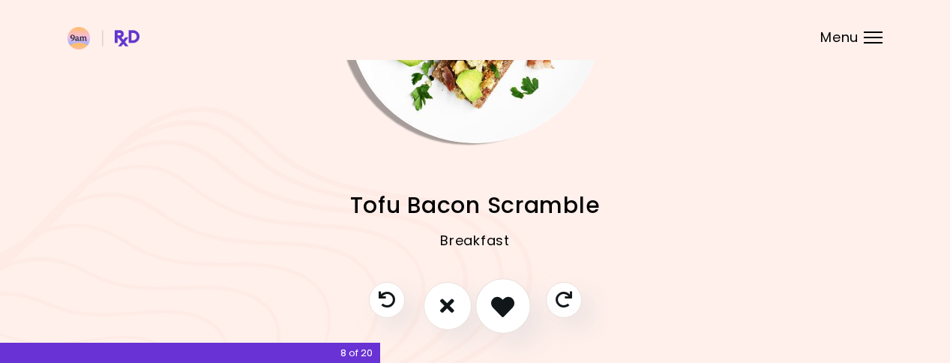
click at [511, 291] on button "I like this recipe" at bounding box center [502, 305] width 55 height 55
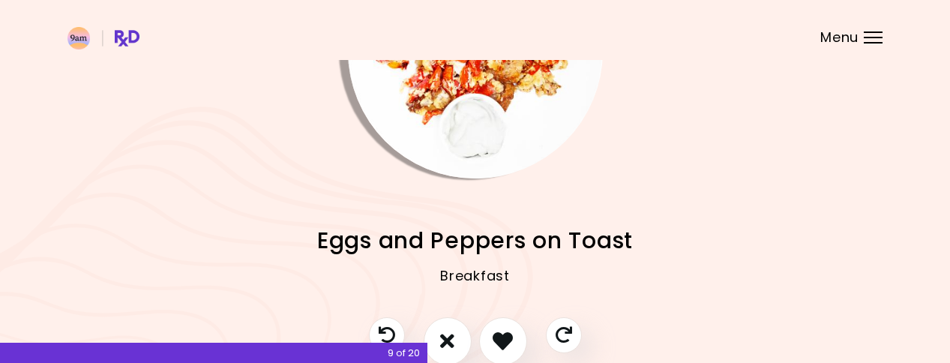
scroll to position [142, 0]
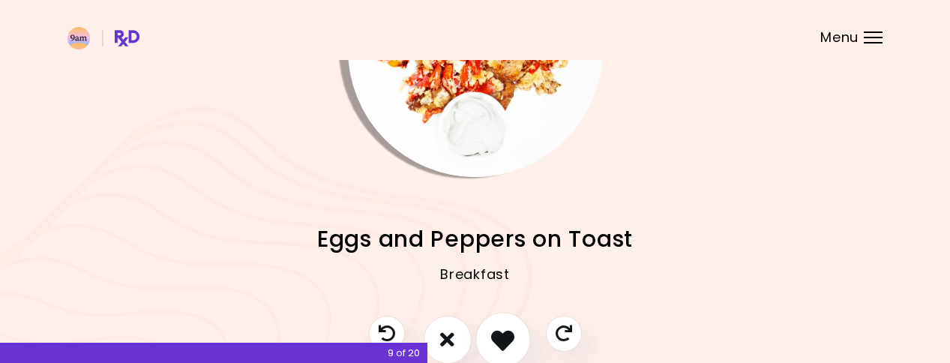
click at [499, 340] on icon "I like this recipe" at bounding box center [502, 339] width 23 height 23
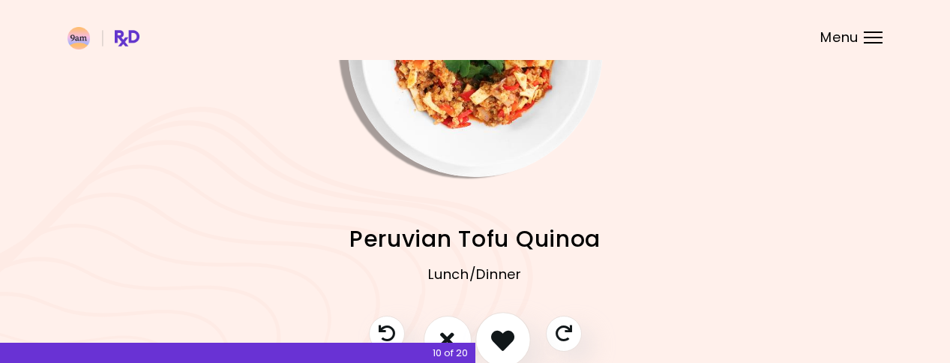
click at [507, 325] on button "I like this recipe" at bounding box center [502, 339] width 55 height 55
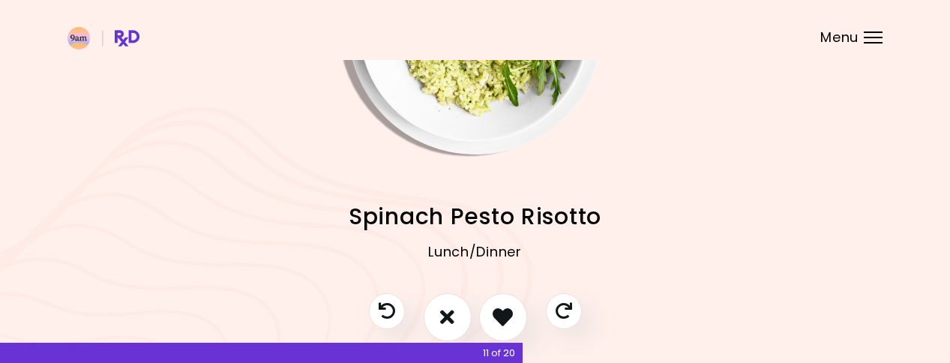
scroll to position [165, 0]
click at [496, 319] on icon "I like this recipe" at bounding box center [502, 315] width 23 height 23
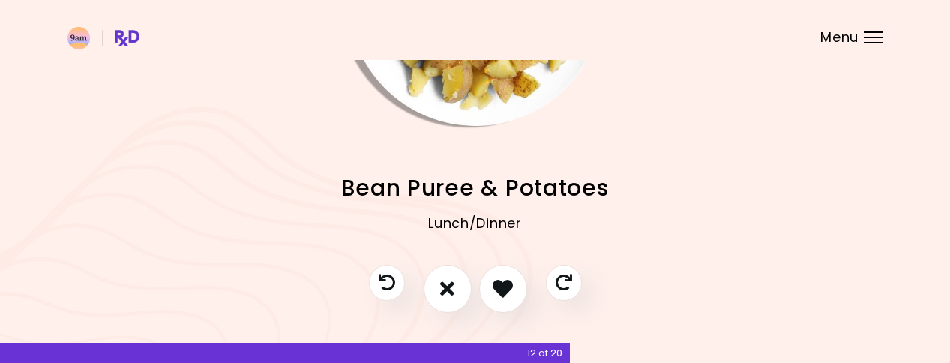
scroll to position [194, 0]
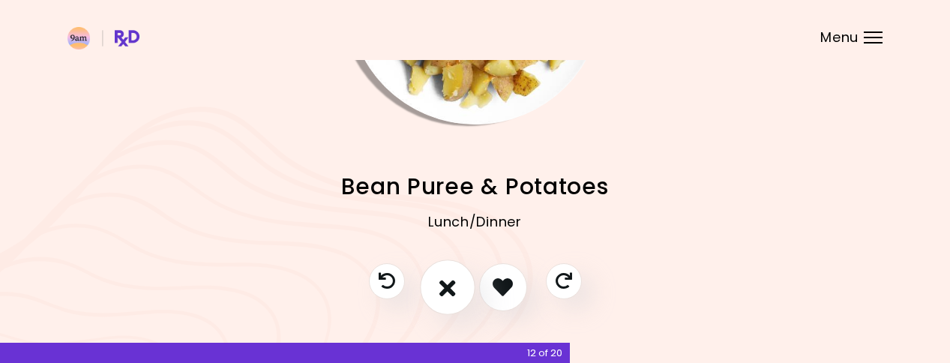
click at [454, 285] on icon "I don't like this recipe" at bounding box center [447, 286] width 16 height 23
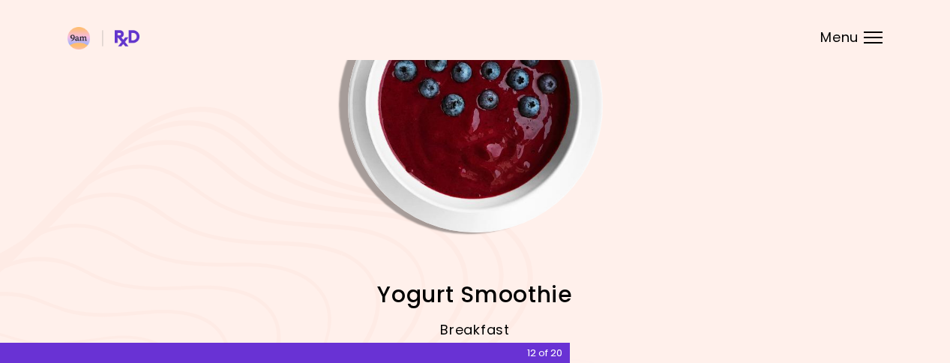
scroll to position [89, 0]
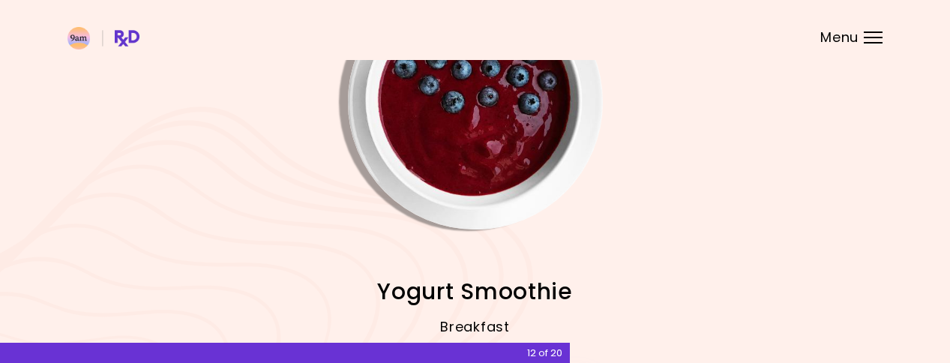
click at [477, 97] on img "Info - Yogurt Smoothie" at bounding box center [475, 102] width 255 height 255
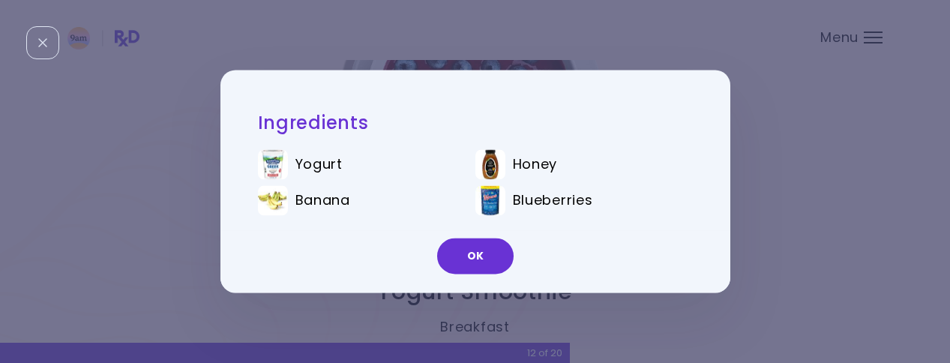
click at [371, 307] on div "Ingredients Yogurt Honey Banana Blueberries OK" at bounding box center [475, 181] width 950 height 363
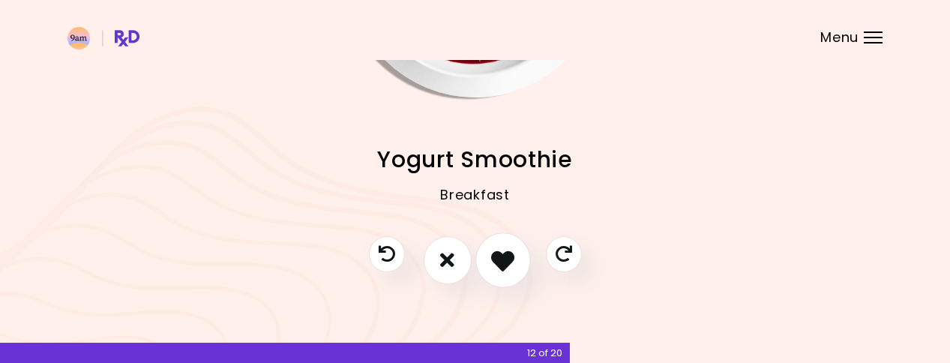
scroll to position [220, 0]
click at [487, 266] on button "I like this recipe" at bounding box center [502, 260] width 55 height 55
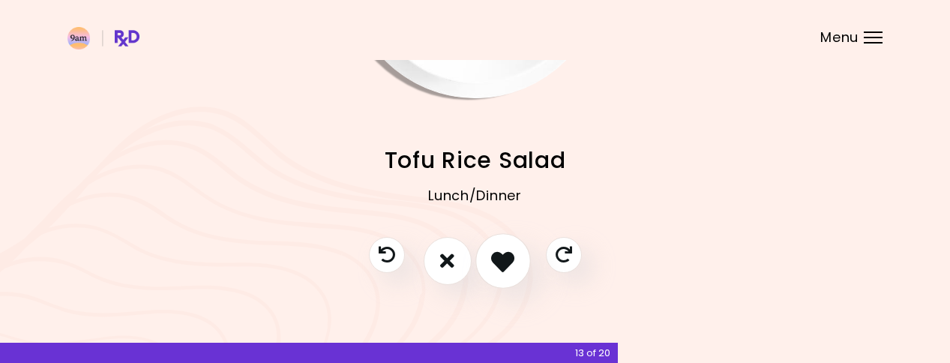
click at [514, 262] on button "I like this recipe" at bounding box center [502, 260] width 55 height 55
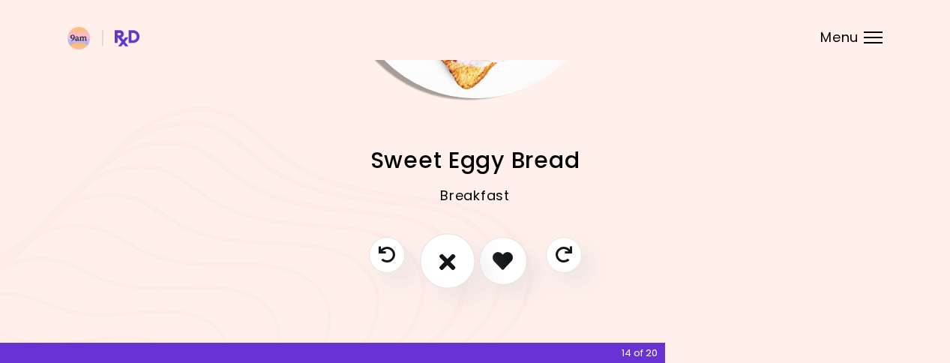
click at [442, 258] on icon "I don't like this recipe" at bounding box center [447, 260] width 16 height 23
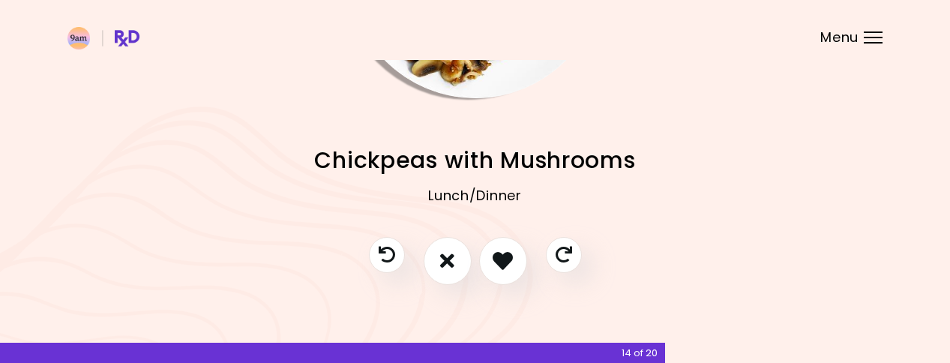
click at [451, 288] on div at bounding box center [475, 268] width 243 height 63
click at [457, 258] on button "I don't like this recipe" at bounding box center [447, 260] width 55 height 55
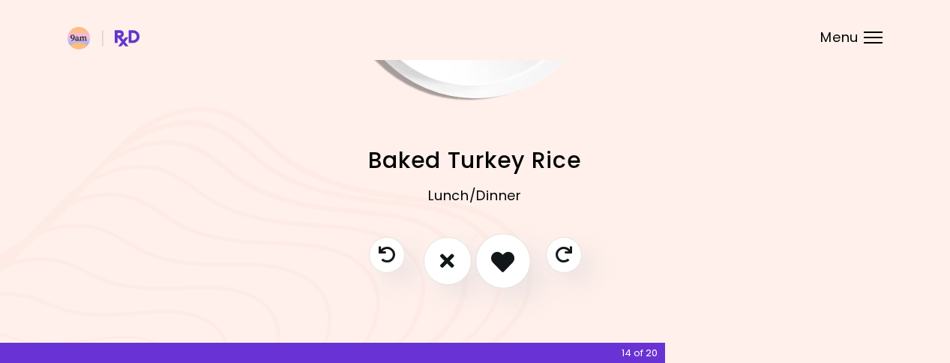
click at [499, 261] on icon "I like this recipe" at bounding box center [502, 260] width 23 height 23
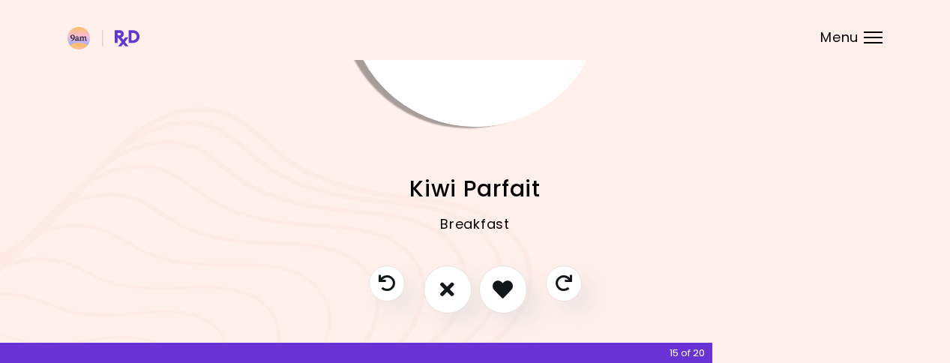
scroll to position [196, 0]
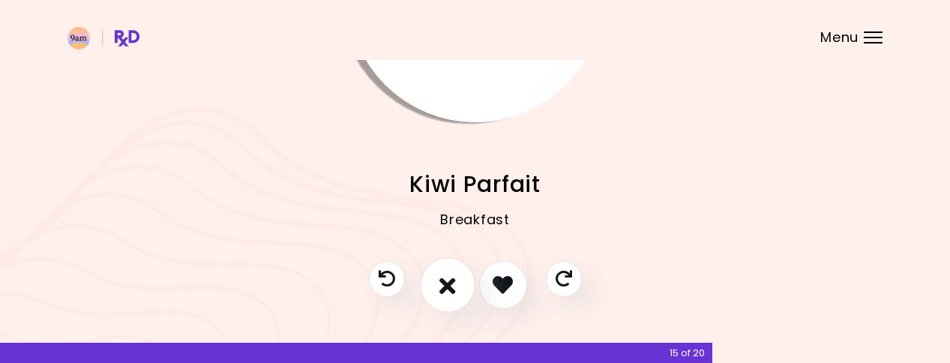
click at [457, 286] on button "I don't like this recipe" at bounding box center [447, 284] width 55 height 55
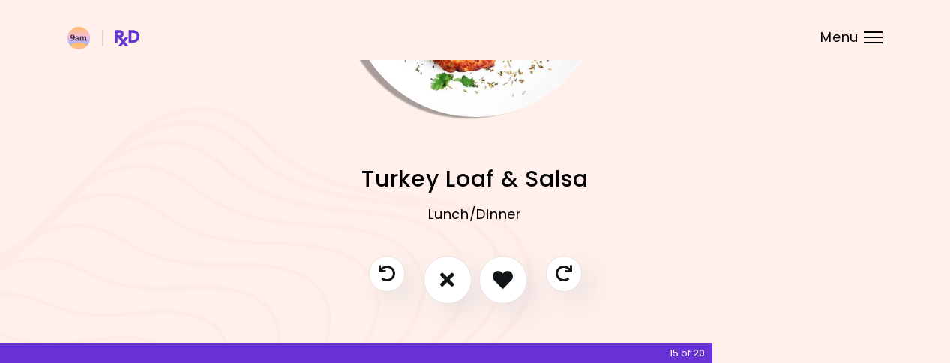
scroll to position [208, 0]
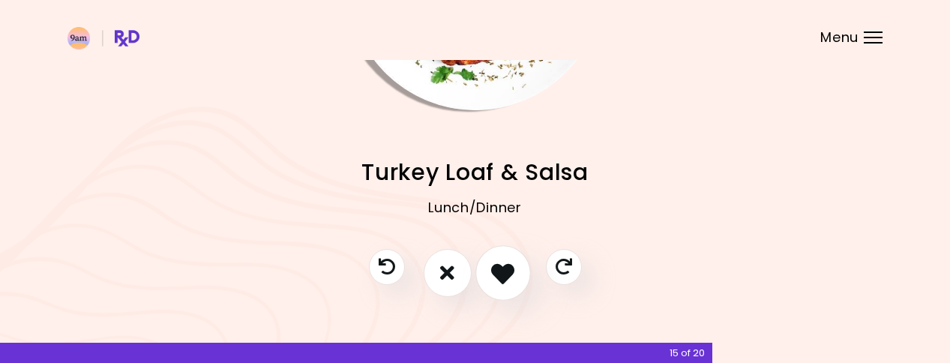
click at [507, 264] on icon "I like this recipe" at bounding box center [502, 272] width 23 height 23
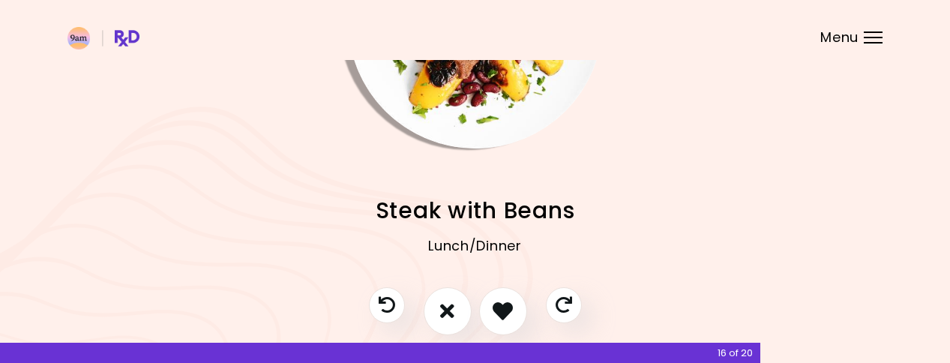
scroll to position [193, 0]
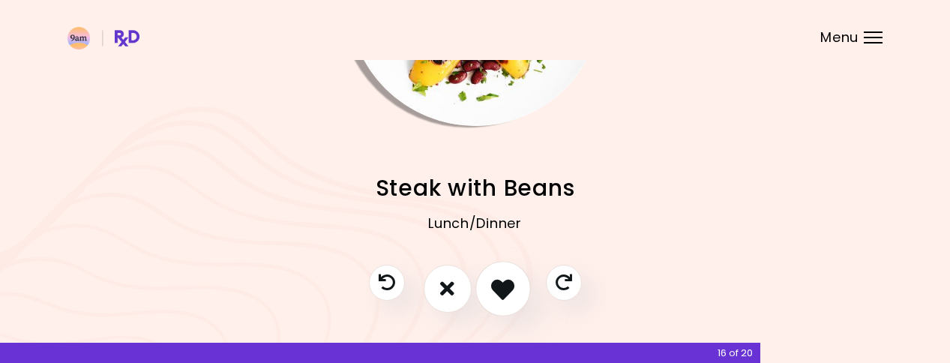
click at [501, 284] on icon "I like this recipe" at bounding box center [502, 288] width 23 height 23
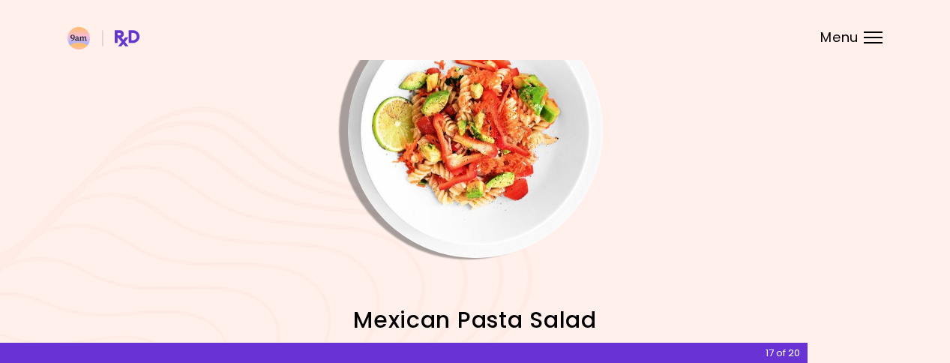
scroll to position [58, 0]
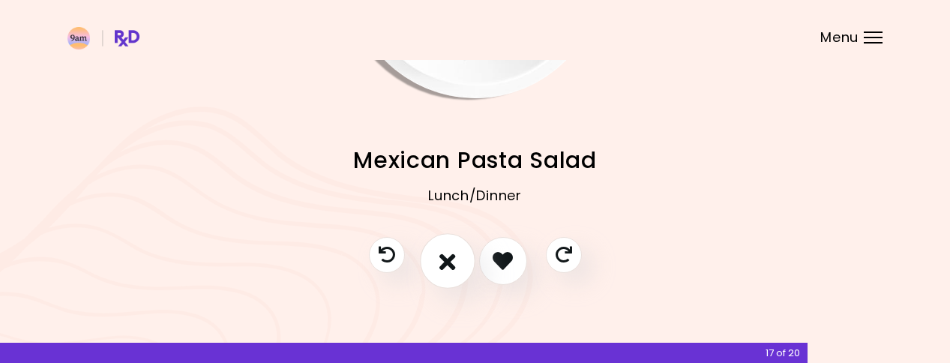
click at [431, 258] on button "I don't like this recipe" at bounding box center [447, 260] width 55 height 55
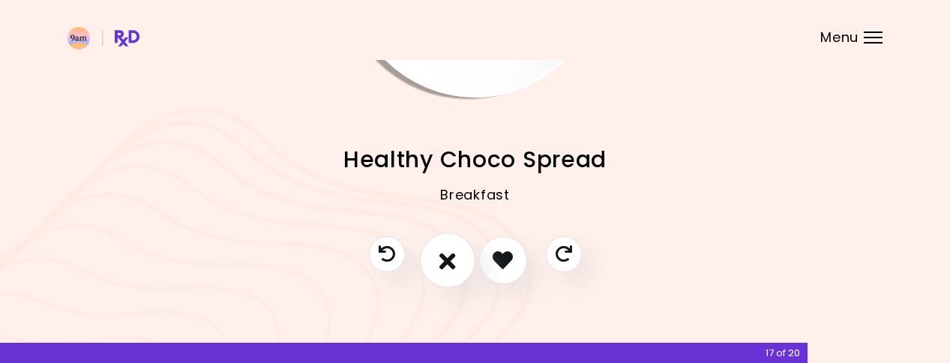
scroll to position [220, 0]
click at [442, 252] on icon "I don't like this recipe" at bounding box center [447, 260] width 16 height 23
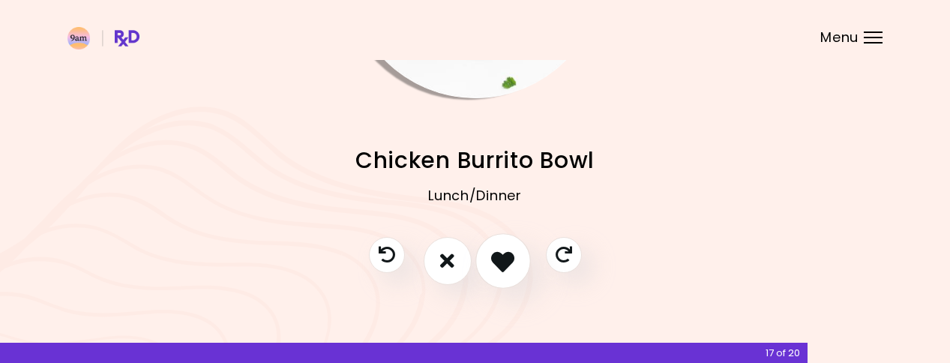
click at [501, 249] on button "I like this recipe" at bounding box center [502, 260] width 55 height 55
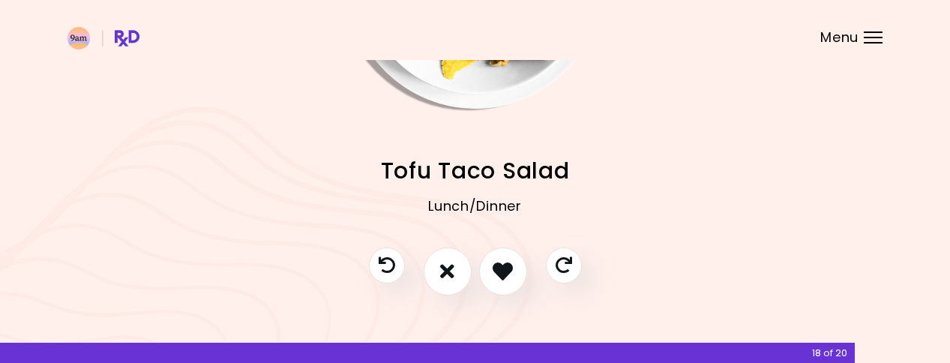
scroll to position [212, 0]
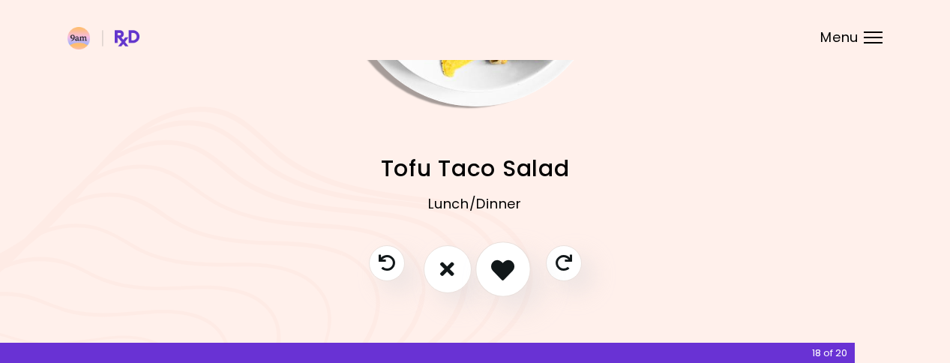
click at [501, 250] on button "I like this recipe" at bounding box center [502, 268] width 55 height 55
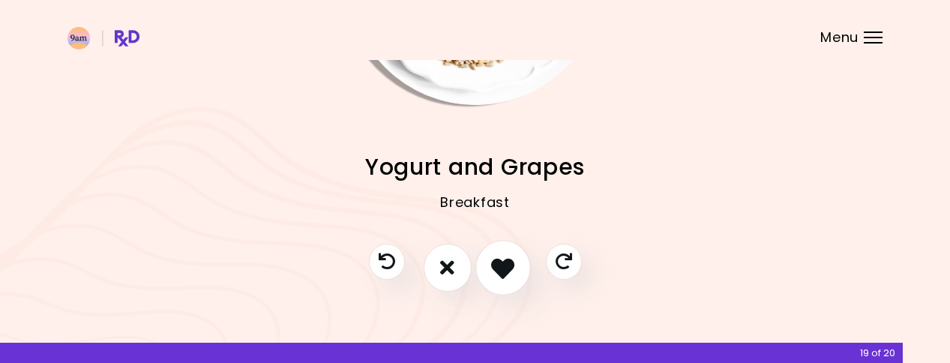
scroll to position [214, 0]
click at [451, 267] on icon "I don't like this recipe" at bounding box center [447, 266] width 16 height 23
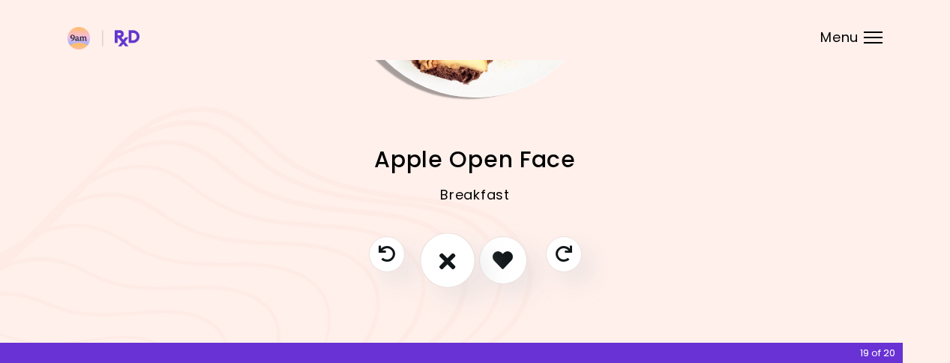
scroll to position [220, 0]
click at [454, 259] on icon "I don't like this recipe" at bounding box center [447, 260] width 16 height 23
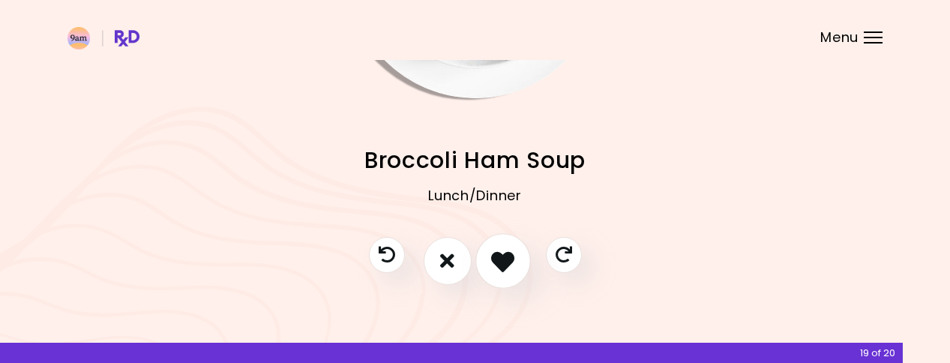
click at [505, 250] on icon "I like this recipe" at bounding box center [502, 260] width 23 height 23
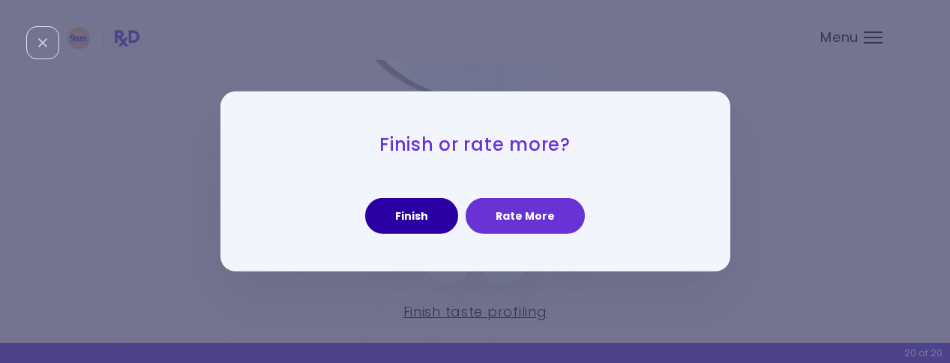
click at [428, 223] on button "Finish" at bounding box center [411, 216] width 93 height 36
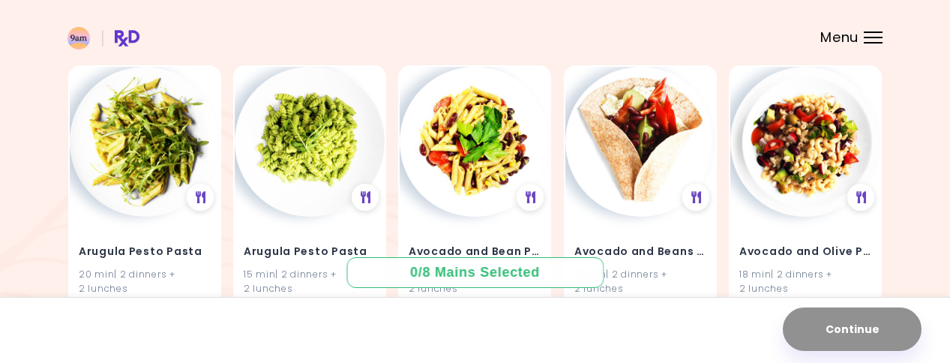
scroll to position [410, 0]
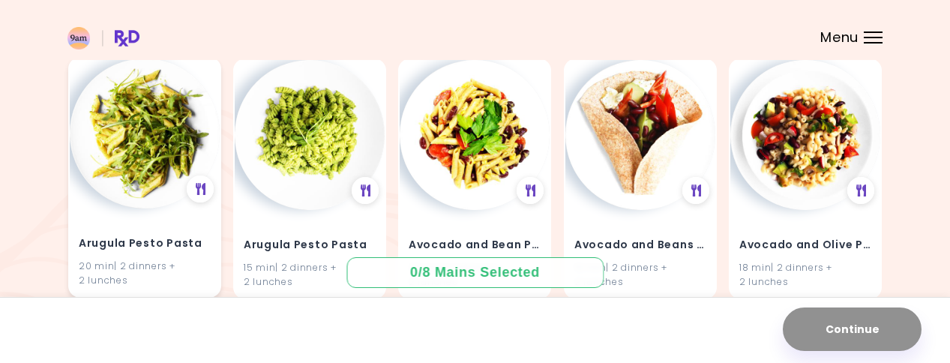
click at [145, 152] on img at bounding box center [145, 133] width 150 height 150
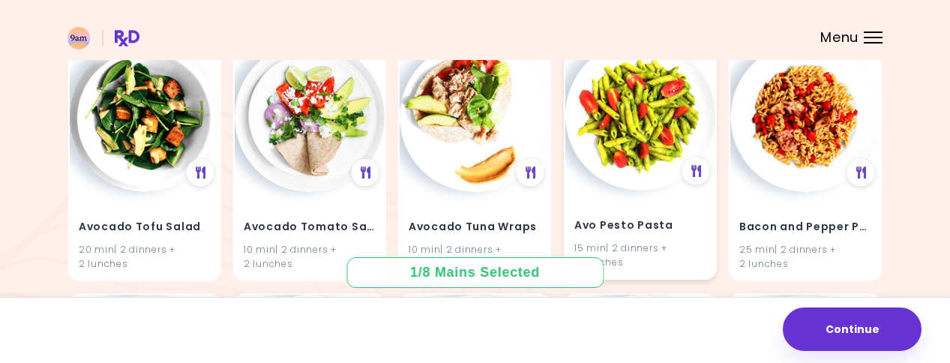
scroll to position [1441, 0]
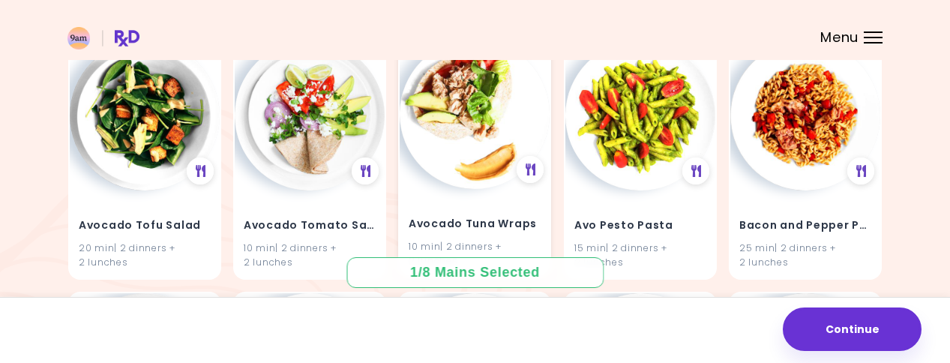
click at [453, 91] on img at bounding box center [475, 114] width 150 height 150
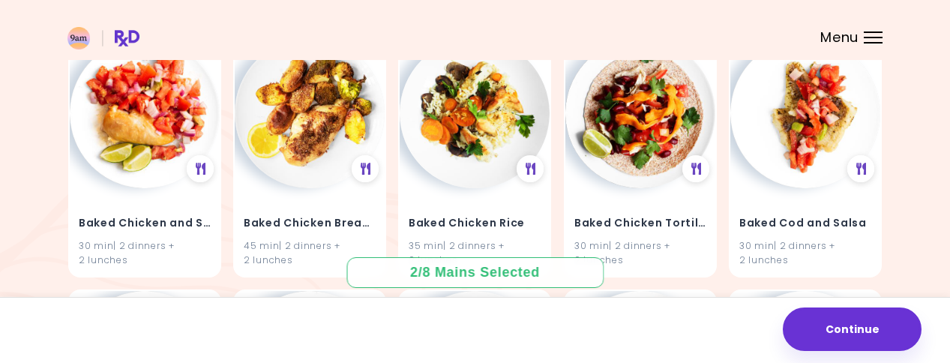
scroll to position [2203, 0]
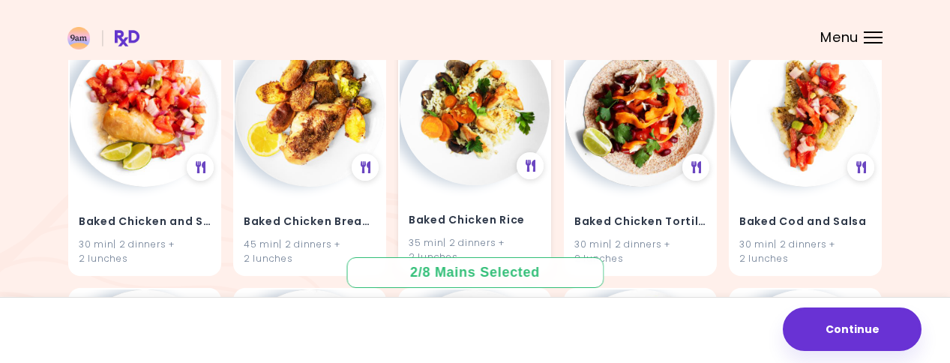
click at [453, 91] on img at bounding box center [475, 110] width 150 height 150
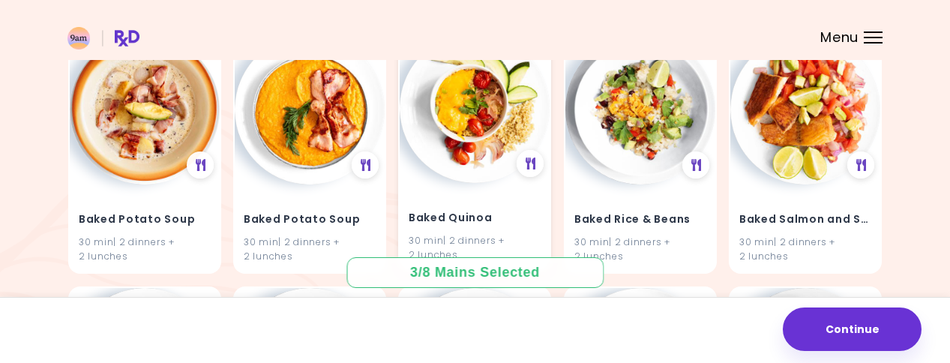
scroll to position [2712, 0]
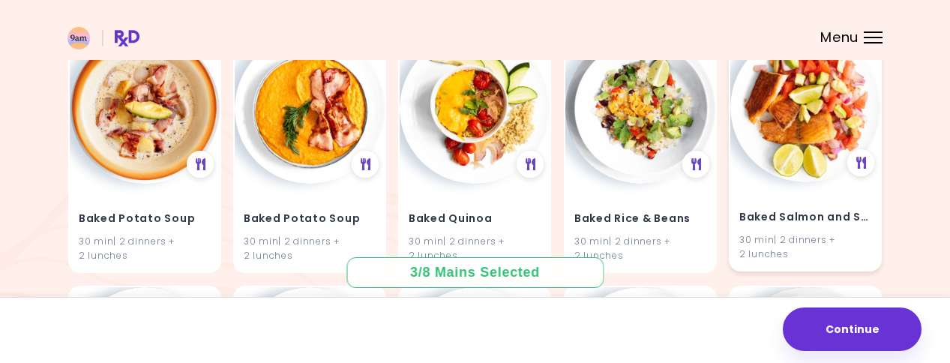
click at [789, 151] on img at bounding box center [805, 107] width 150 height 150
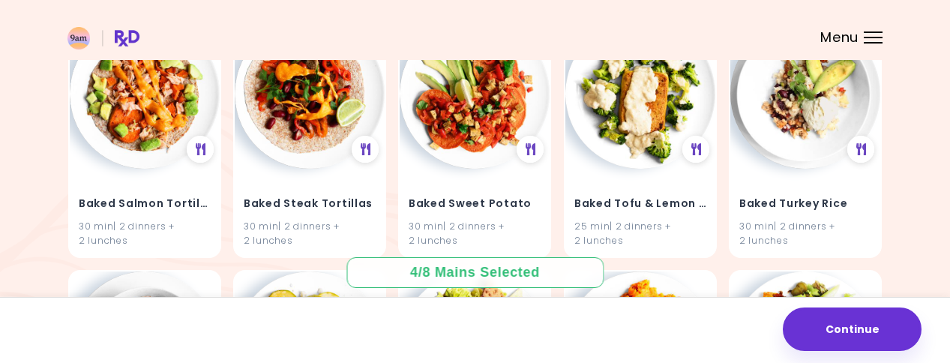
scroll to position [2981, 0]
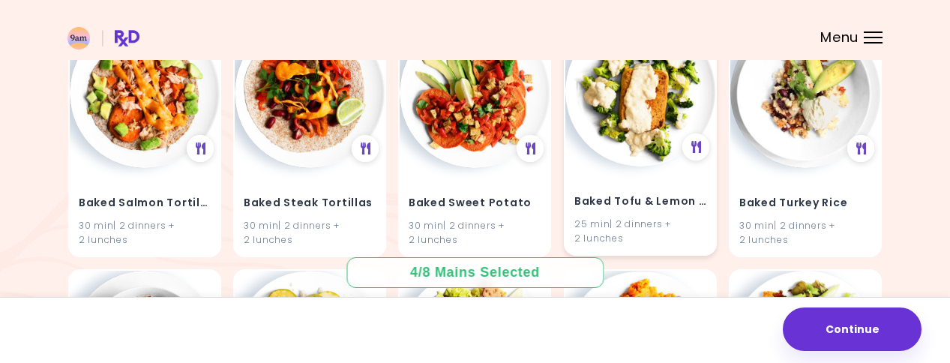
click at [634, 148] on img at bounding box center [640, 91] width 150 height 150
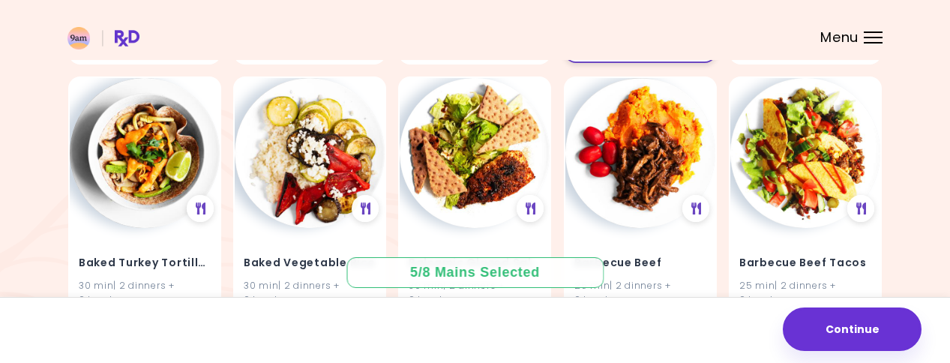
scroll to position [3176, 0]
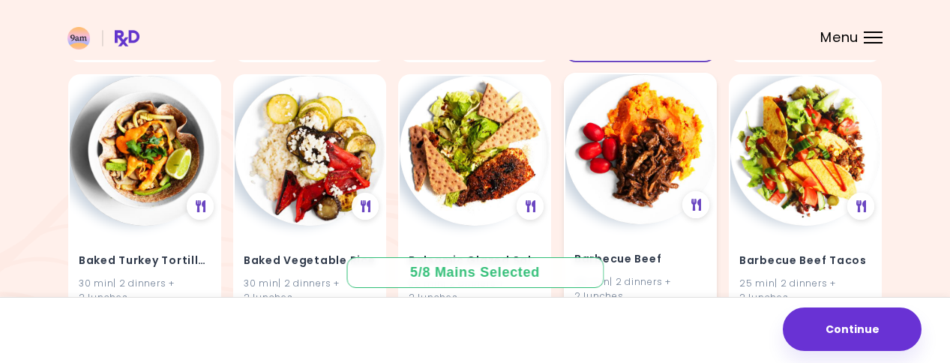
click at [634, 148] on img at bounding box center [640, 149] width 150 height 150
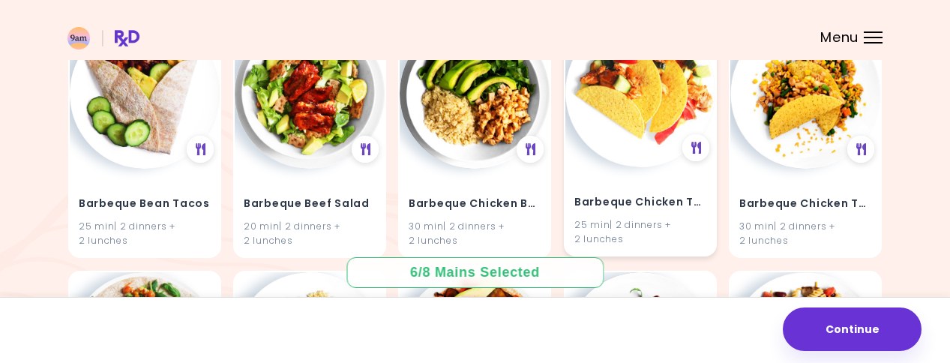
scroll to position [3746, 0]
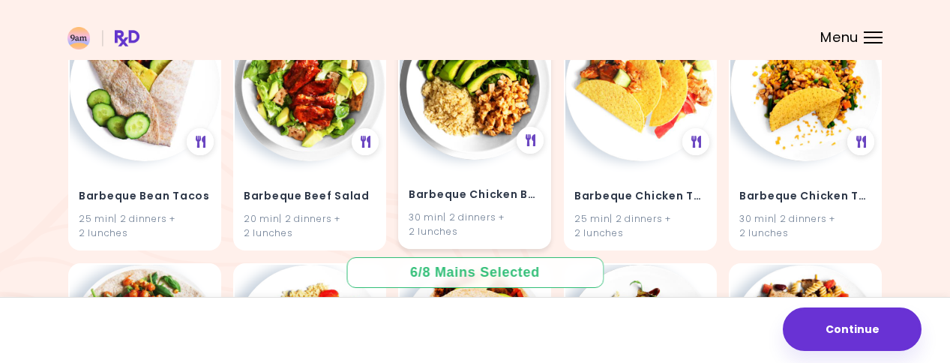
click at [501, 133] on img at bounding box center [475, 85] width 150 height 150
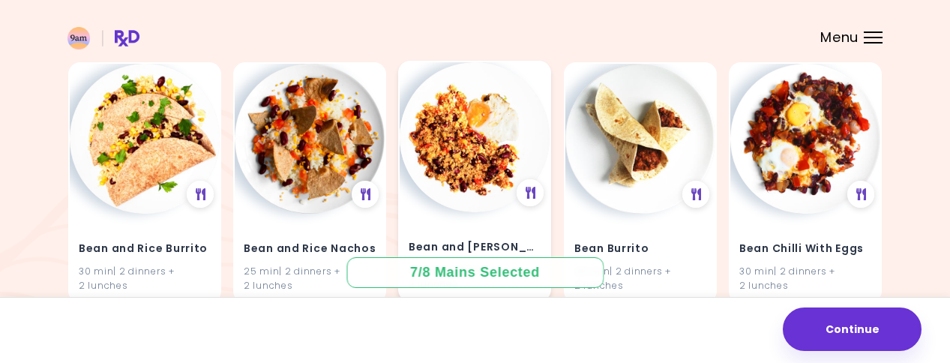
scroll to position [4200, 0]
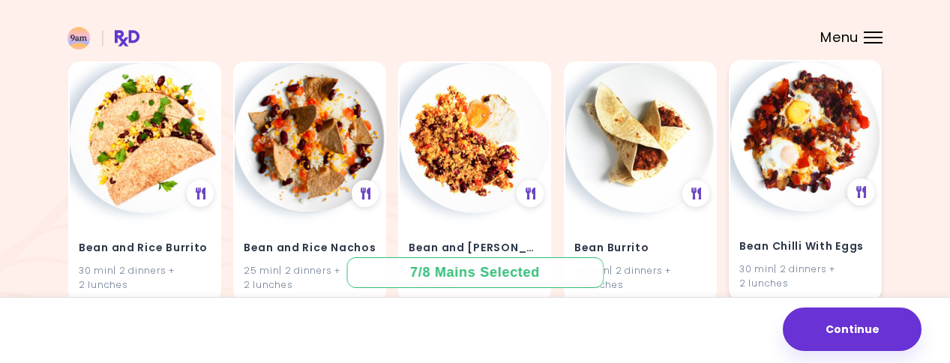
click at [811, 142] on img at bounding box center [805, 136] width 150 height 150
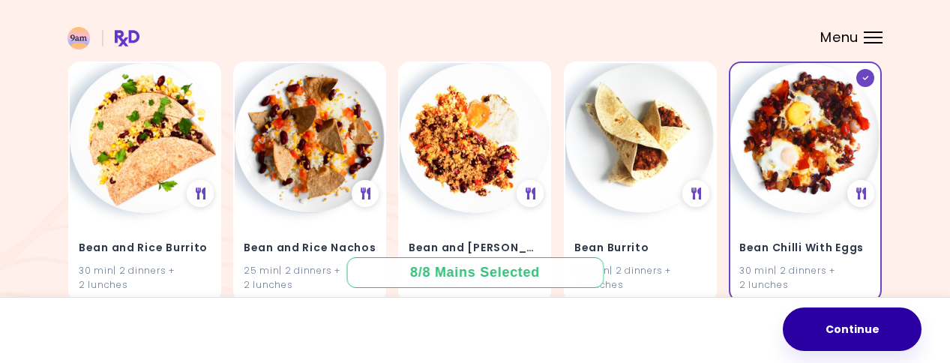
click at [842, 328] on button "Continue" at bounding box center [852, 328] width 139 height 43
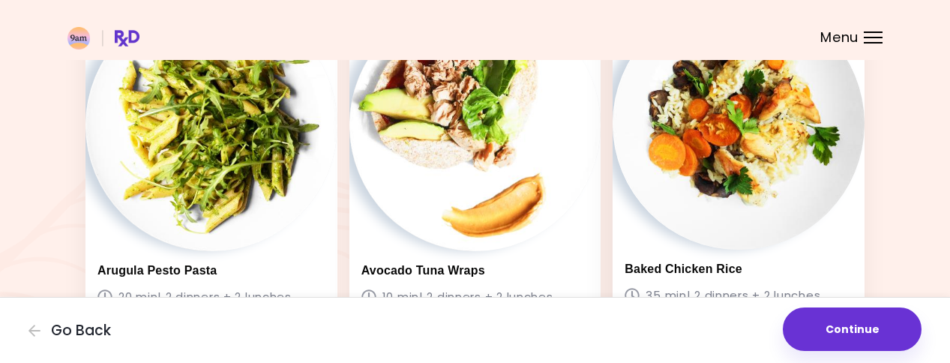
scroll to position [214, 0]
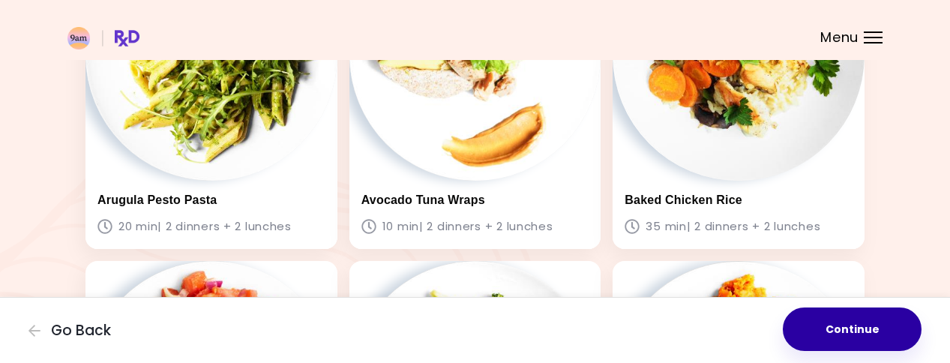
click at [828, 313] on button "Continue" at bounding box center [852, 328] width 139 height 43
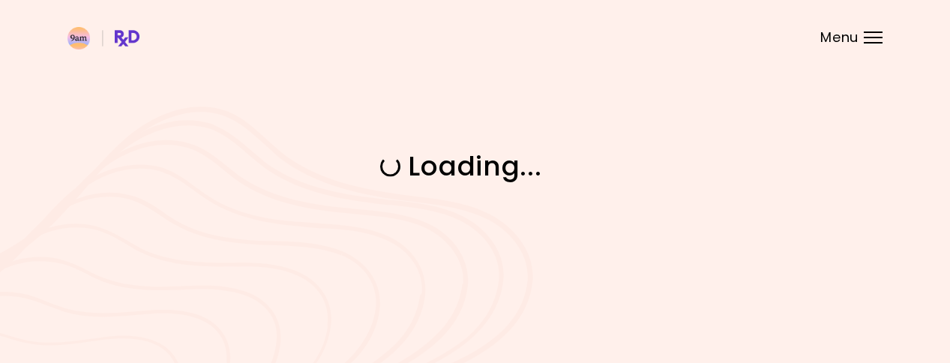
scroll to position [0, 0]
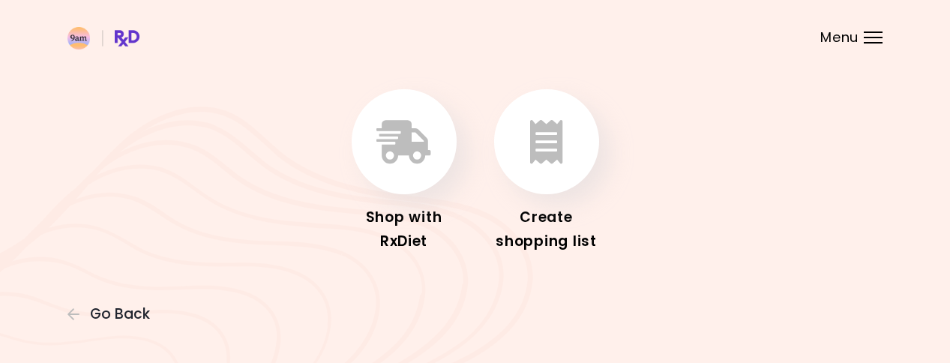
scroll to position [53, 0]
click at [556, 149] on icon "button" at bounding box center [546, 142] width 33 height 43
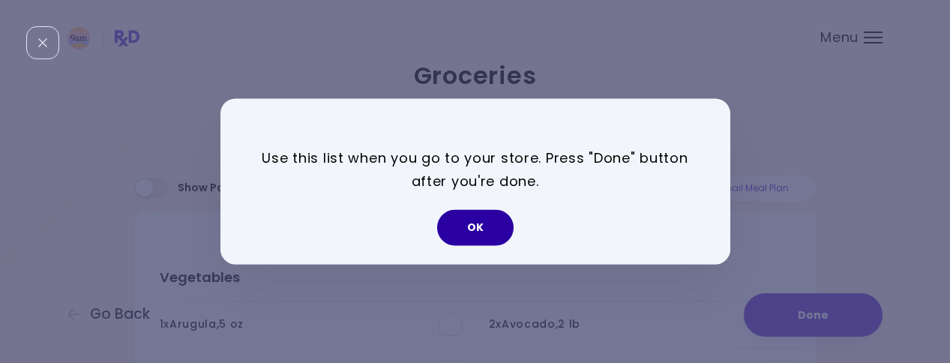
click at [505, 215] on button "OK" at bounding box center [475, 228] width 76 height 36
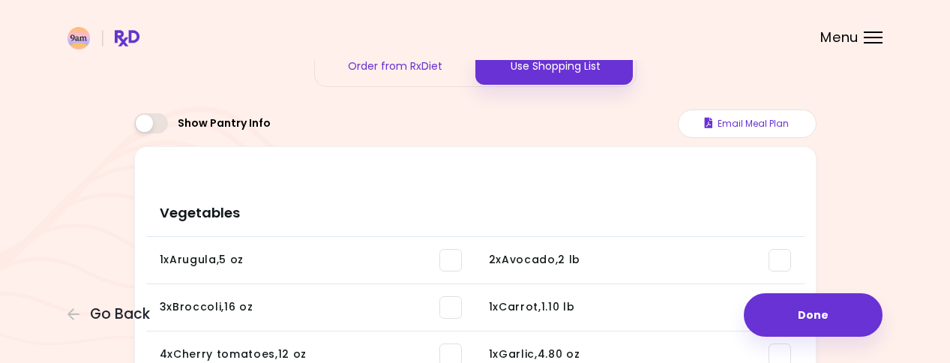
scroll to position [67, 0]
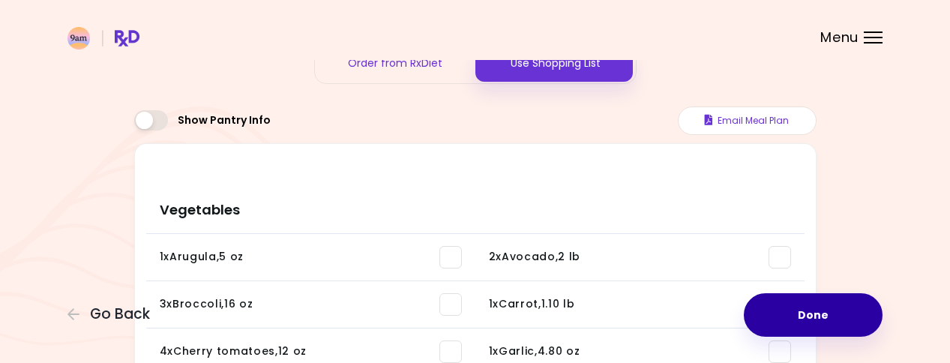
click at [778, 293] on button "Done" at bounding box center [813, 314] width 139 height 43
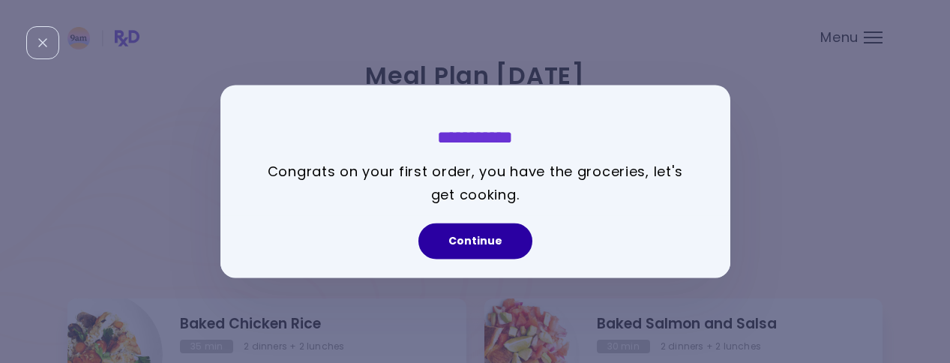
click at [505, 247] on button "Continue" at bounding box center [475, 241] width 114 height 36
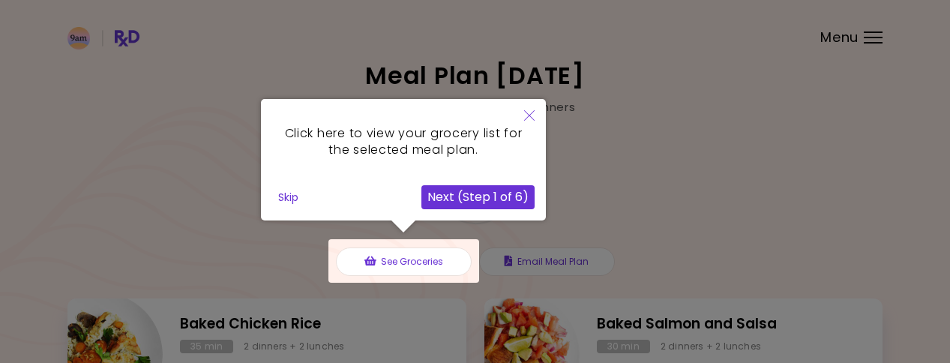
click at [515, 199] on button "Next (Step 1 of 6)" at bounding box center [477, 197] width 113 height 24
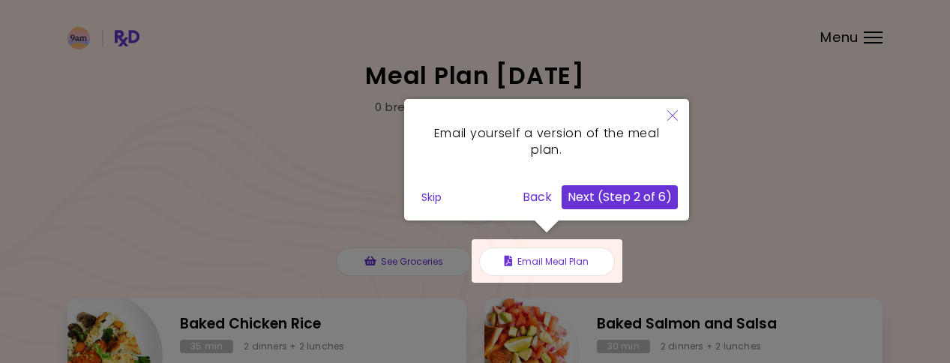
click at [544, 253] on div at bounding box center [547, 260] width 151 height 43
click at [547, 266] on div at bounding box center [547, 260] width 151 height 43
click at [634, 201] on button "Next (Step 2 of 6)" at bounding box center [620, 197] width 116 height 24
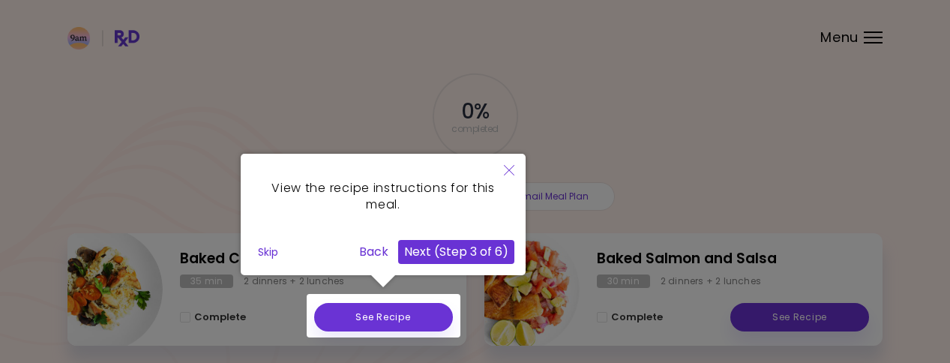
scroll to position [82, 0]
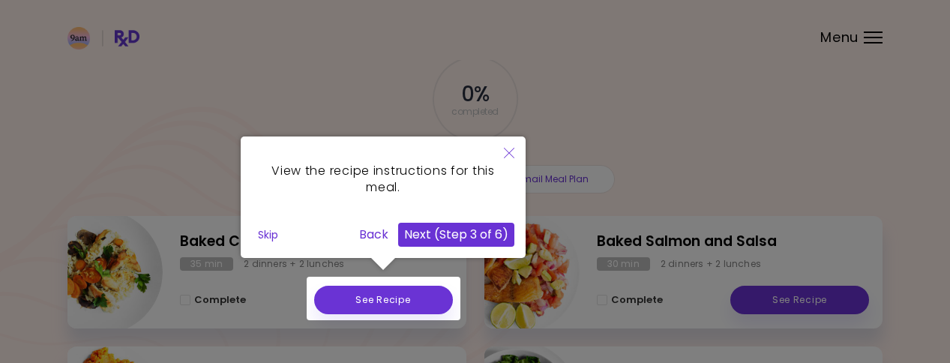
click at [479, 245] on button "Next (Step 3 of 6)" at bounding box center [456, 235] width 116 height 24
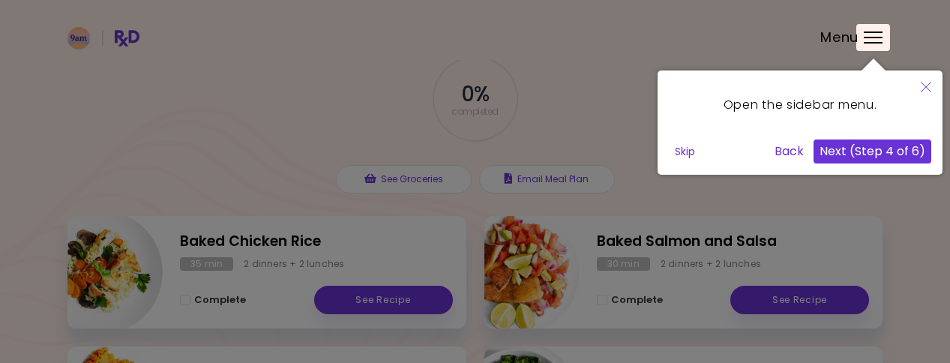
click at [834, 157] on button "Next (Step 4 of 6)" at bounding box center [872, 151] width 118 height 24
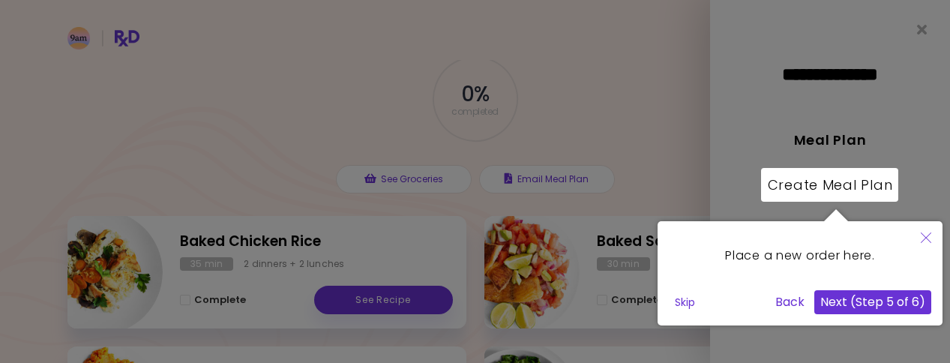
click at [879, 301] on button "Next (Step 5 of 6)" at bounding box center [872, 302] width 117 height 24
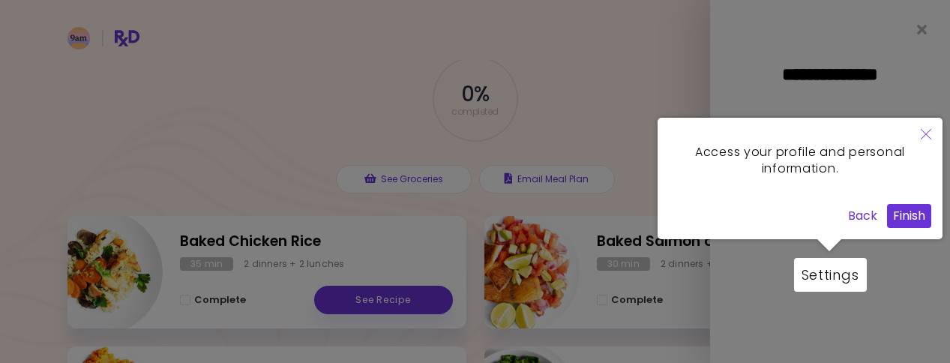
click at [902, 220] on button "Finish" at bounding box center [909, 216] width 44 height 24
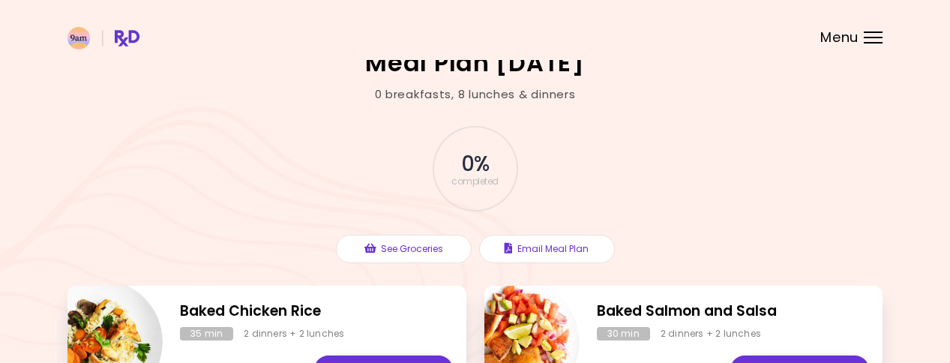
scroll to position [16, 0]
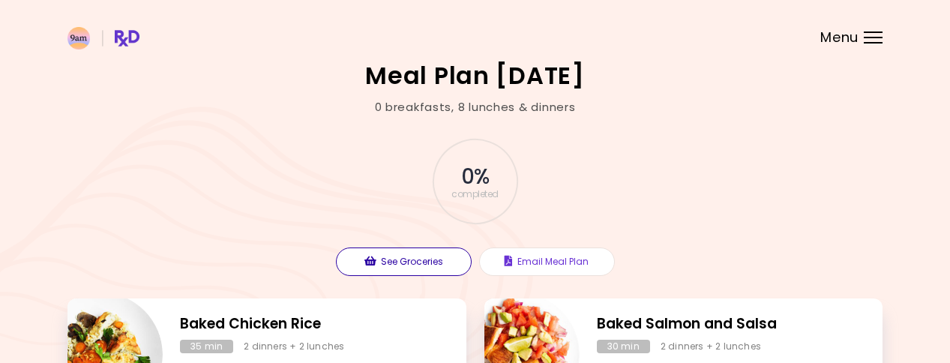
click at [401, 258] on button "See Groceries" at bounding box center [404, 261] width 136 height 28
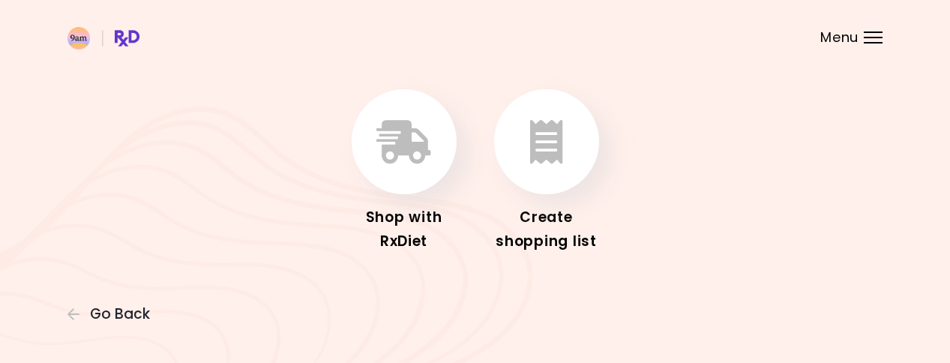
scroll to position [53, 0]
click at [553, 133] on icon "button" at bounding box center [546, 142] width 33 height 43
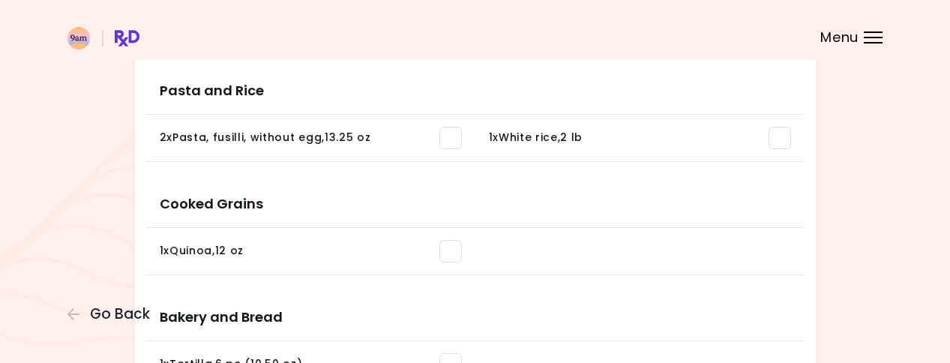
scroll to position [1469, 0]
click at [783, 139] on span at bounding box center [779, 138] width 22 height 22
click at [457, 148] on span at bounding box center [450, 138] width 22 height 22
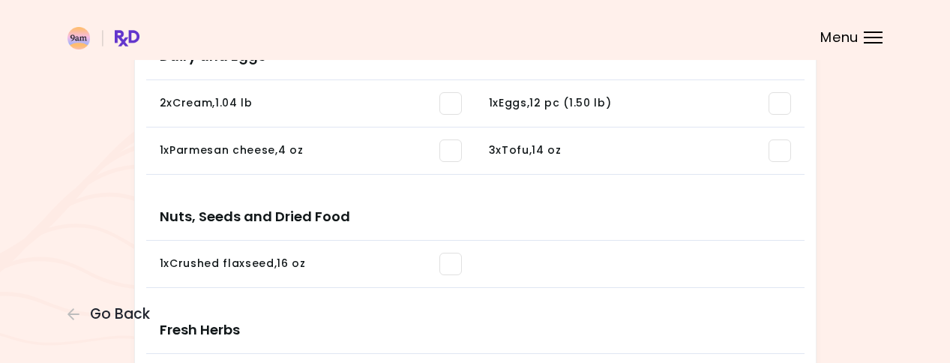
scroll to position [1114, 0]
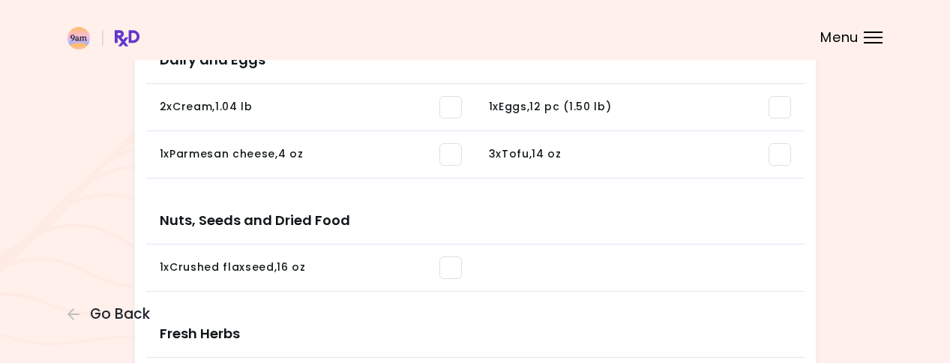
click at [451, 154] on span at bounding box center [450, 154] width 22 height 22
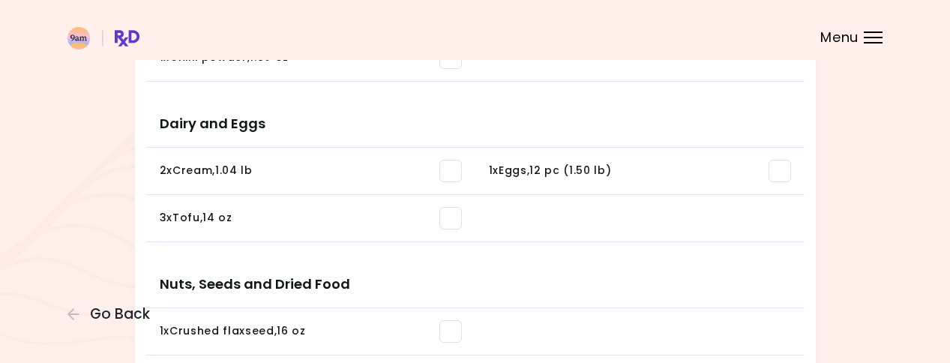
scroll to position [1045, 0]
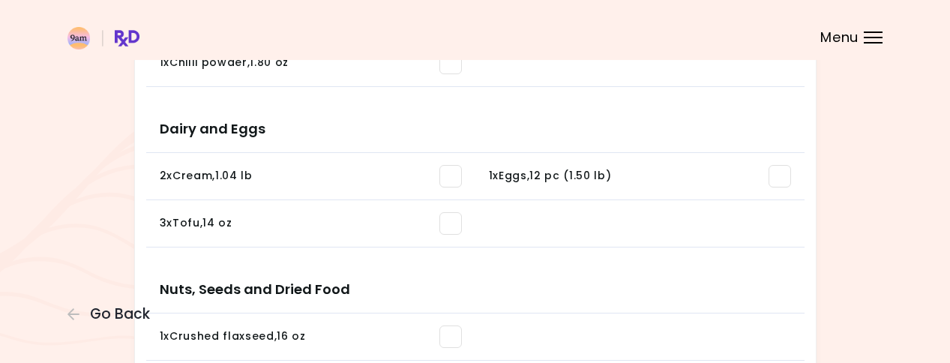
click at [206, 181] on div "2 x Cream , 1.04 lb" at bounding box center [206, 176] width 93 height 15
click at [439, 162] on li "2 x Cream , 1.04 lb You need: 1.56 lb / In pantry: 0 oz" at bounding box center [310, 176] width 329 height 47
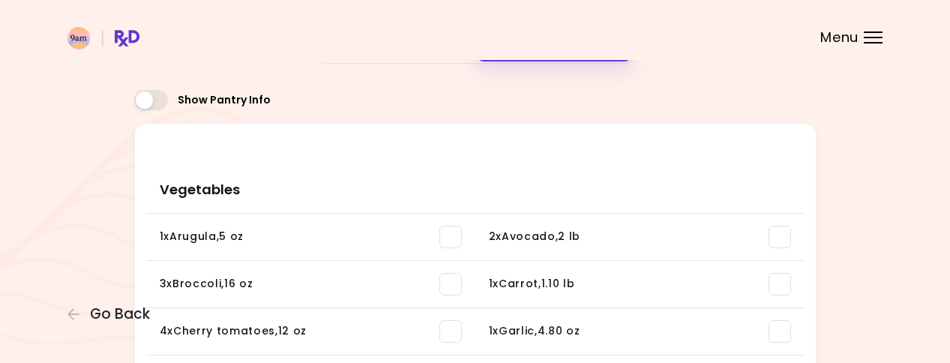
scroll to position [87, 0]
